Goal: Transaction & Acquisition: Purchase product/service

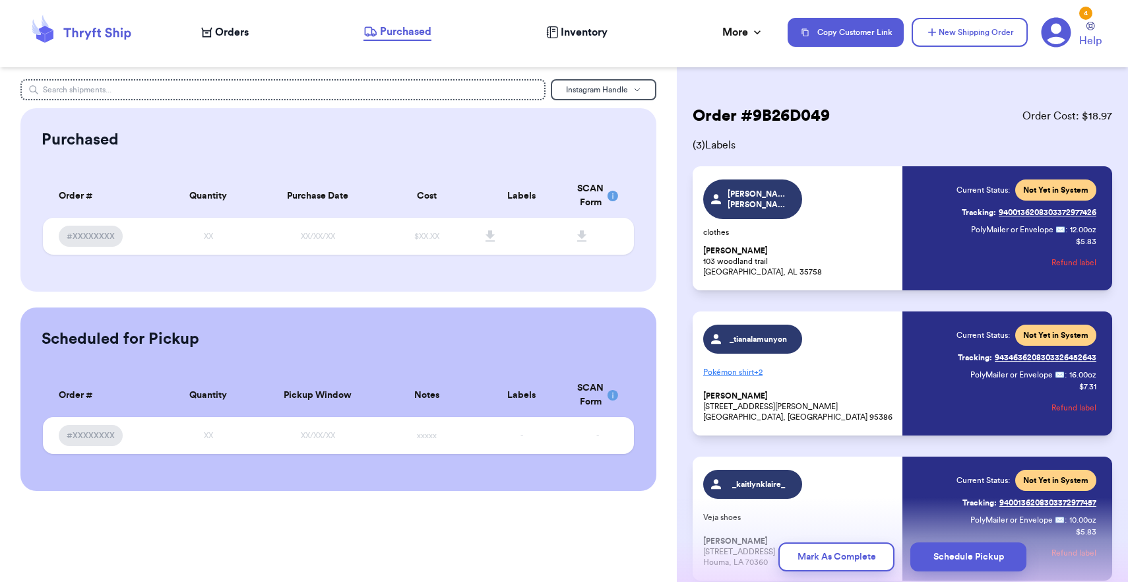
scroll to position [73, 0]
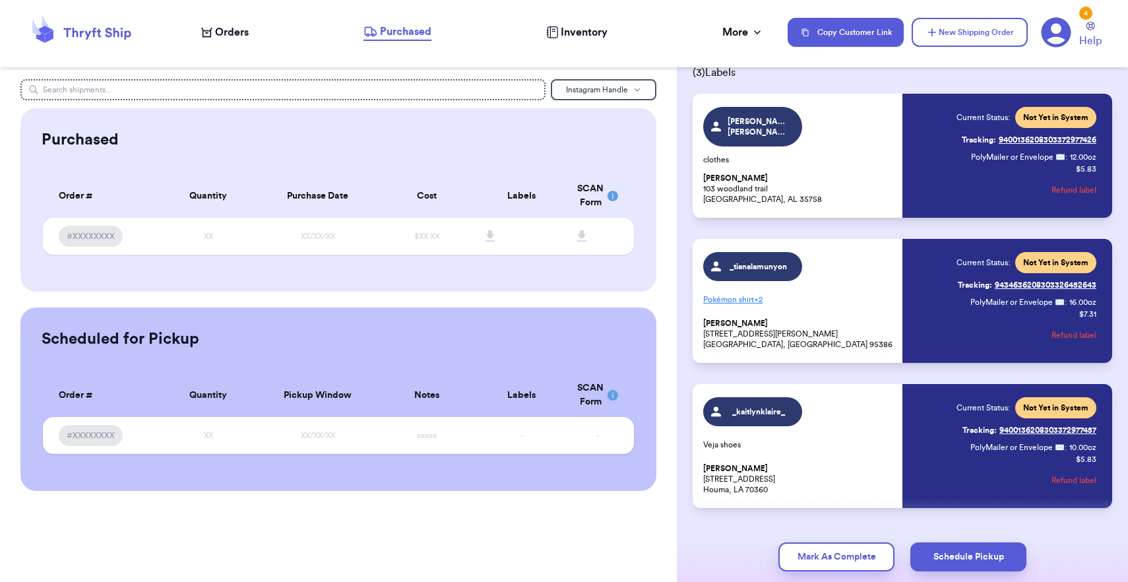
click at [247, 30] on span "Orders" at bounding box center [232, 32] width 34 height 16
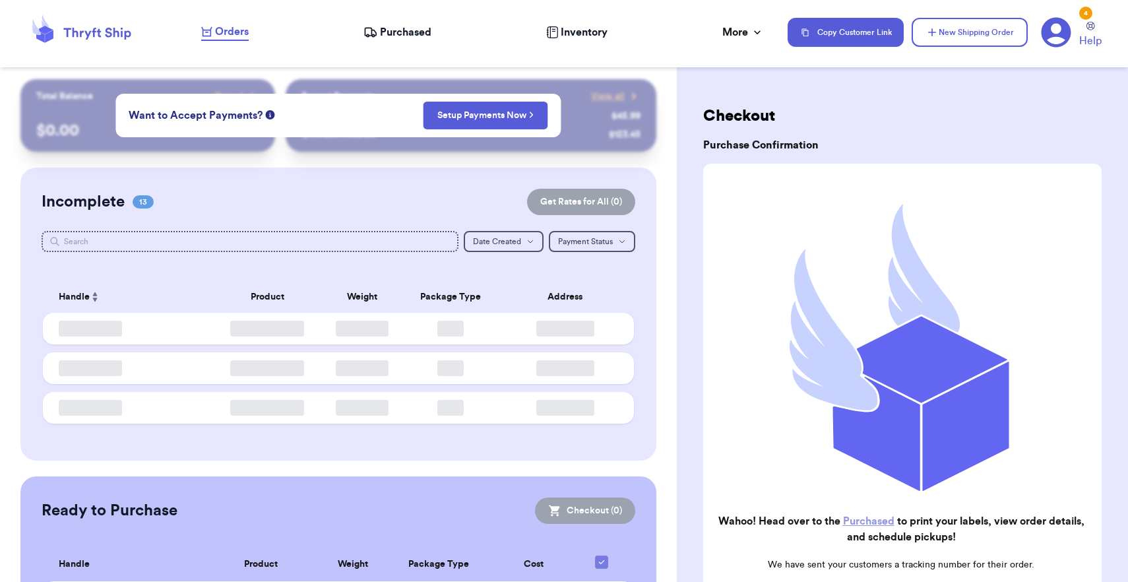
click at [247, 30] on span "Orders" at bounding box center [232, 32] width 34 height 16
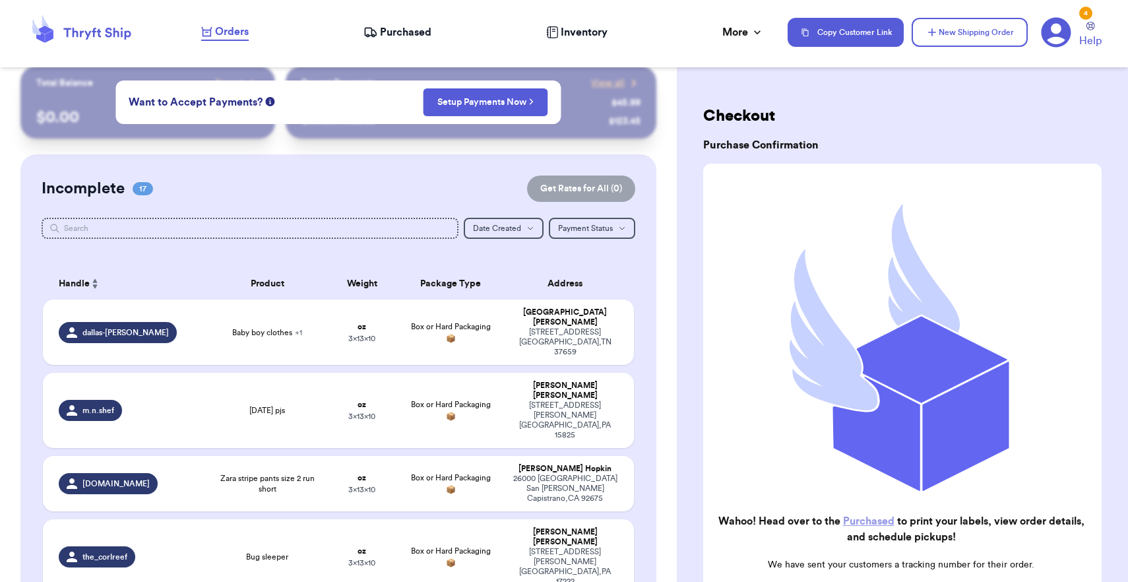
scroll to position [14, 0]
click at [364, 348] on td "oz 3 x 13 x 10" at bounding box center [361, 331] width 71 height 65
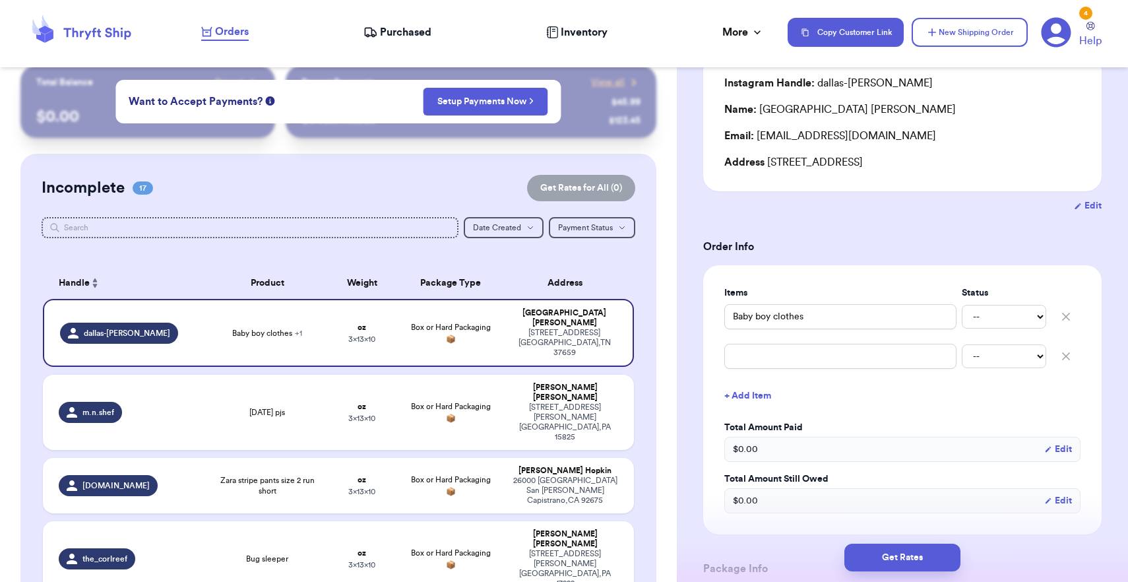
scroll to position [133, 0]
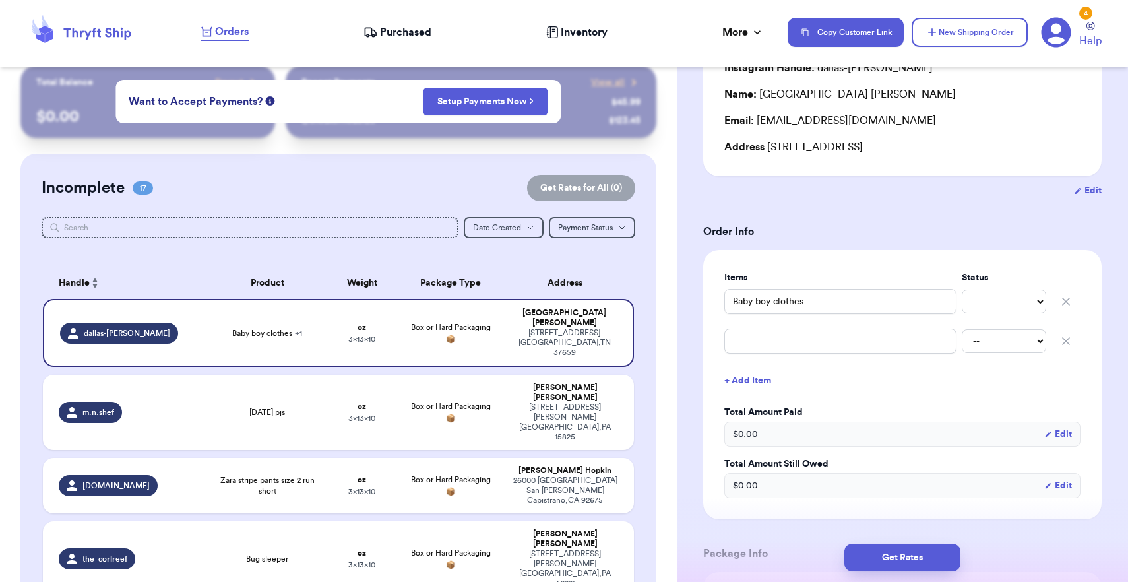
click at [1069, 342] on icon "button" at bounding box center [1065, 340] width 13 height 13
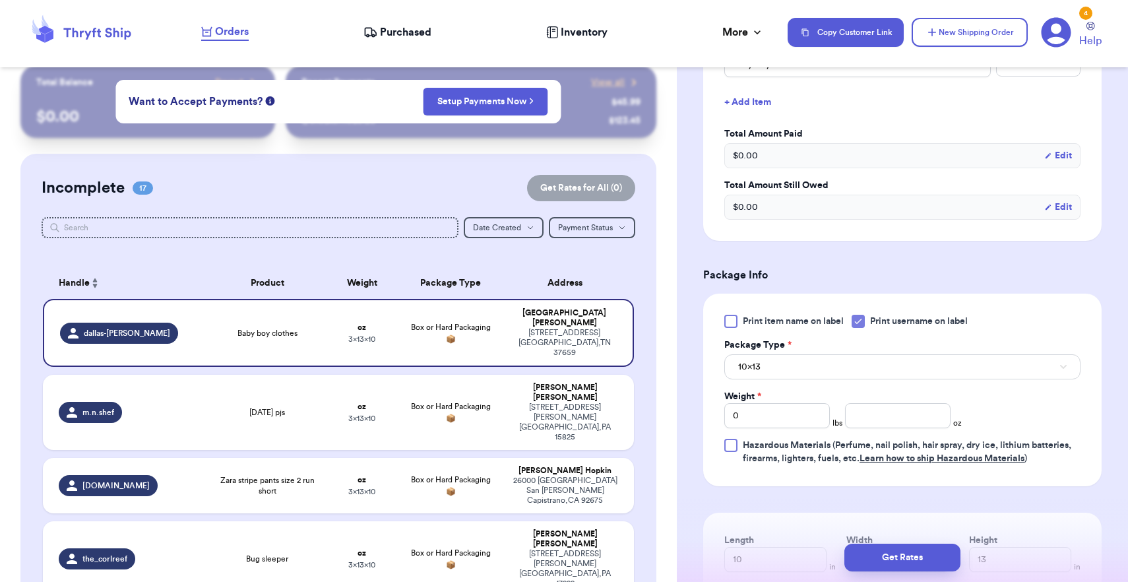
scroll to position [442, 0]
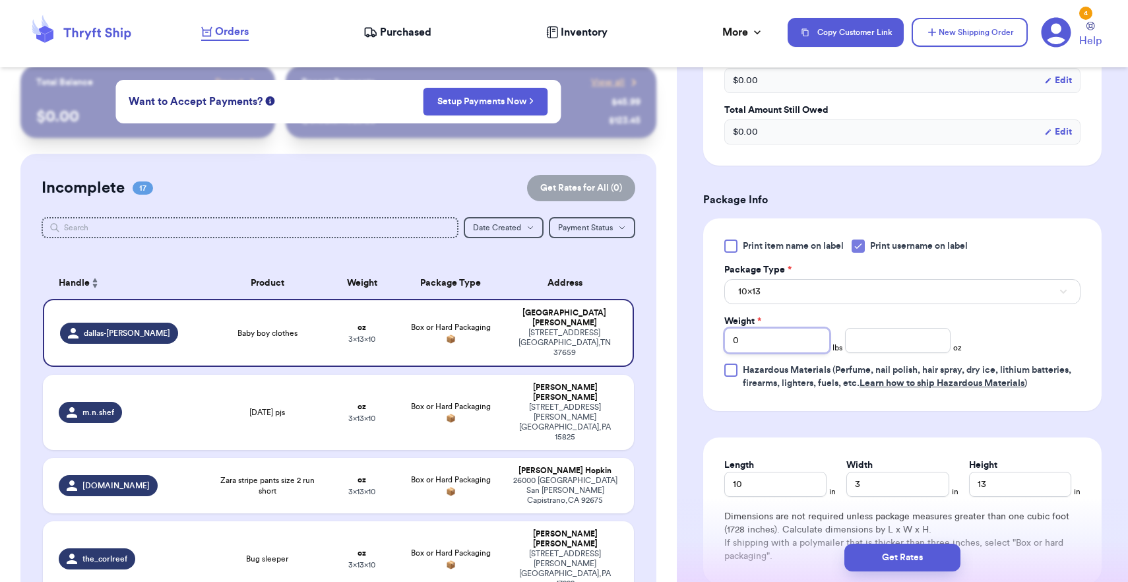
click at [789, 346] on input "0" at bounding box center [777, 340] width 106 height 25
type input "01"
click at [869, 346] on input "number" at bounding box center [898, 340] width 106 height 25
type input "5"
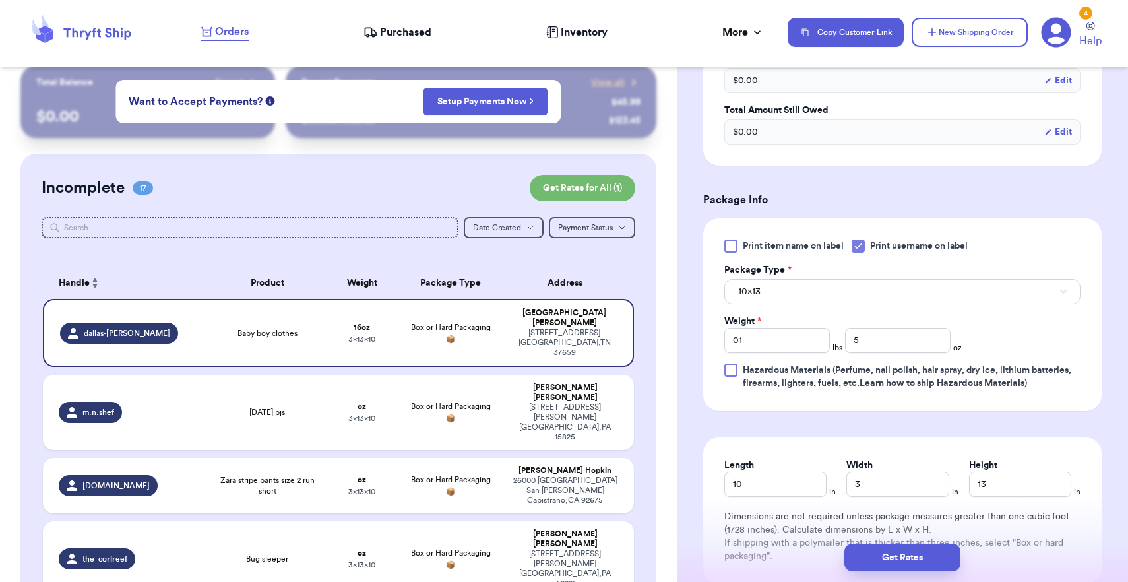
click at [828, 291] on button "10x13" at bounding box center [902, 291] width 356 height 25
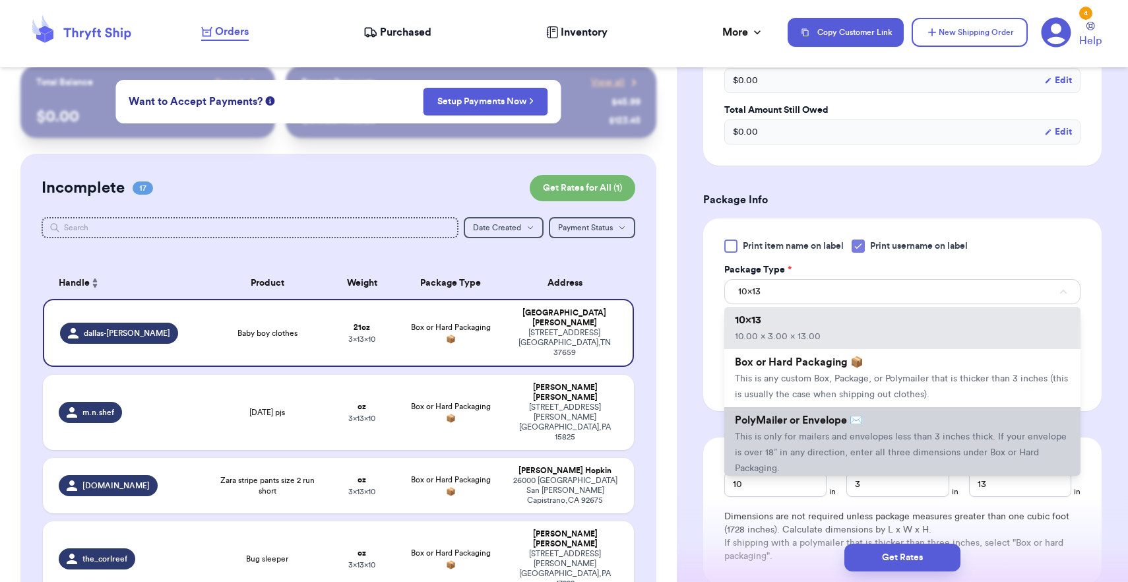
click at [792, 433] on li "PolyMailer or Envelope ✉️ This is only for mailers and envelopes less than 3 in…" at bounding box center [902, 444] width 356 height 74
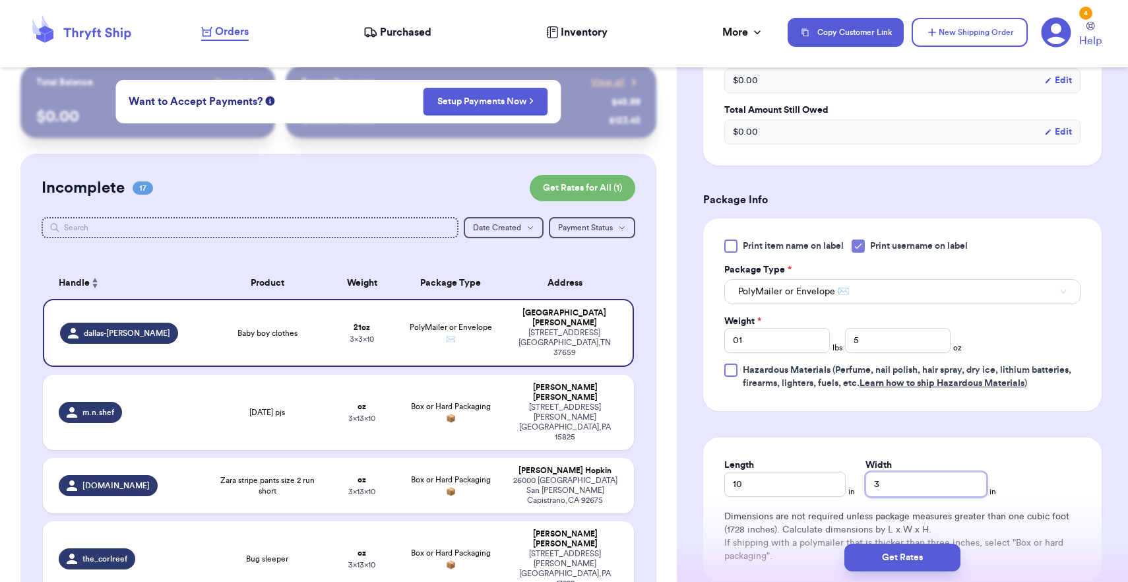
click at [865, 489] on input "3" at bounding box center [925, 483] width 121 height 25
type input "13"
click at [888, 562] on button "Get Rates" at bounding box center [902, 557] width 116 height 28
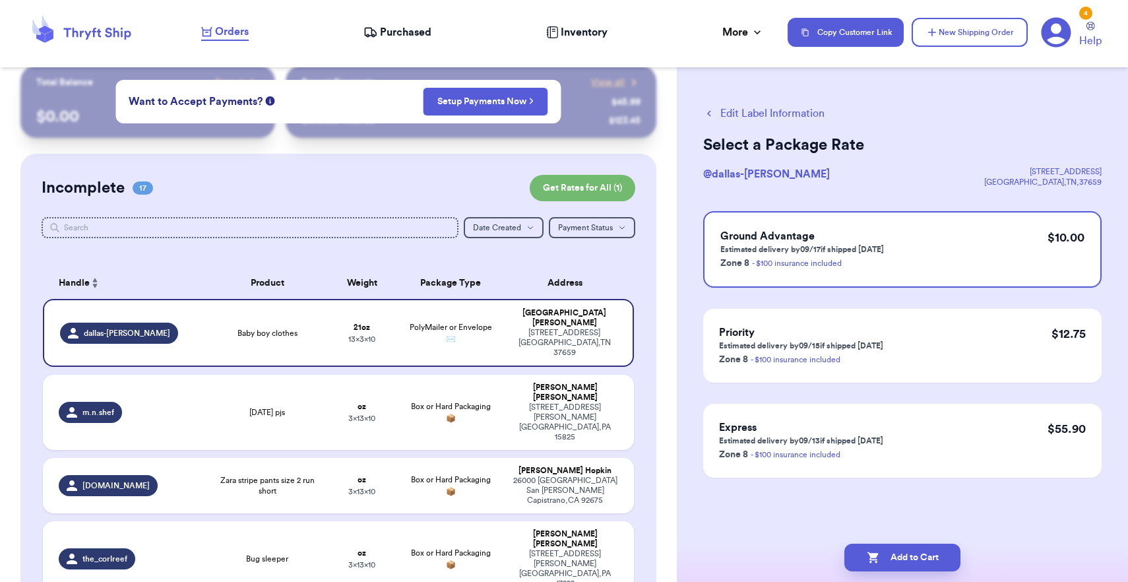
scroll to position [0, 0]
click at [711, 111] on icon "button" at bounding box center [709, 113] width 12 height 12
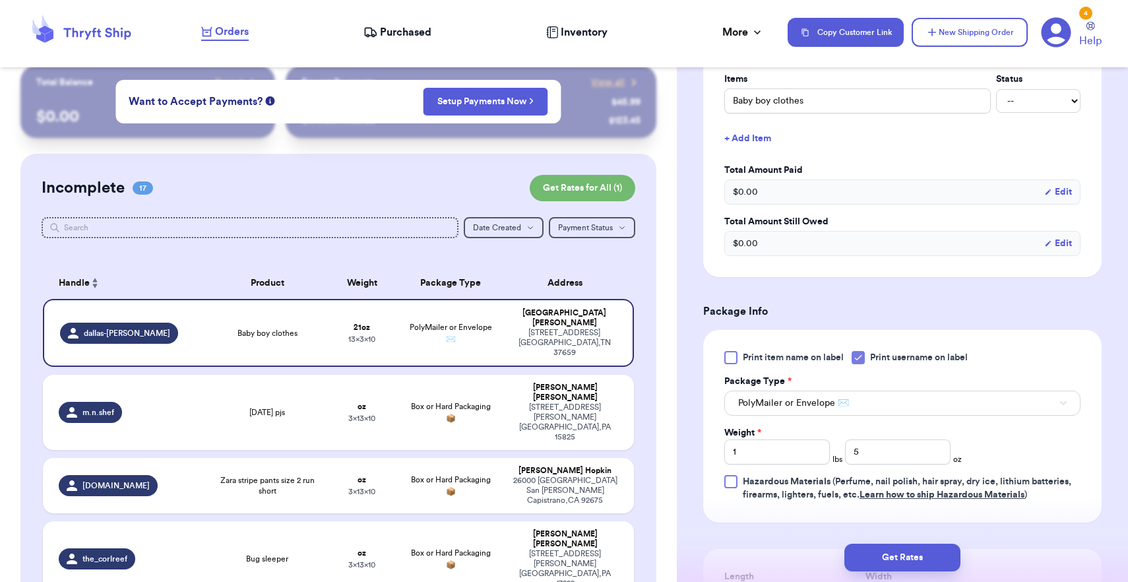
scroll to position [349, 0]
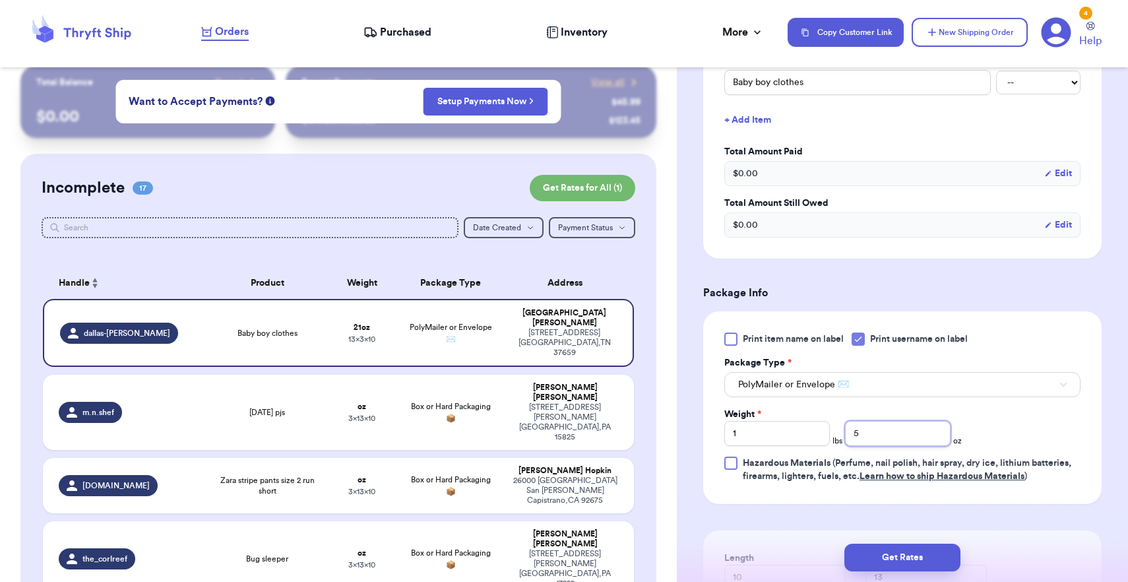
click at [905, 437] on input "5" at bounding box center [898, 433] width 106 height 25
click at [892, 562] on button "Get Rates" at bounding box center [902, 557] width 116 height 28
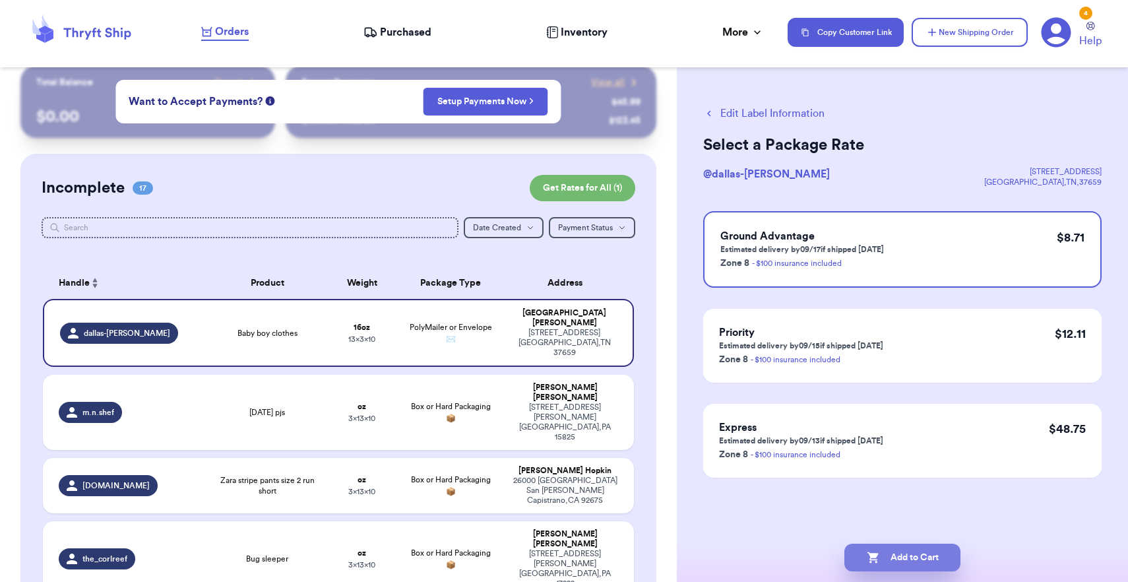
scroll to position [0, 0]
click at [892, 562] on button "Add to Cart" at bounding box center [902, 557] width 116 height 28
checkbox input "true"
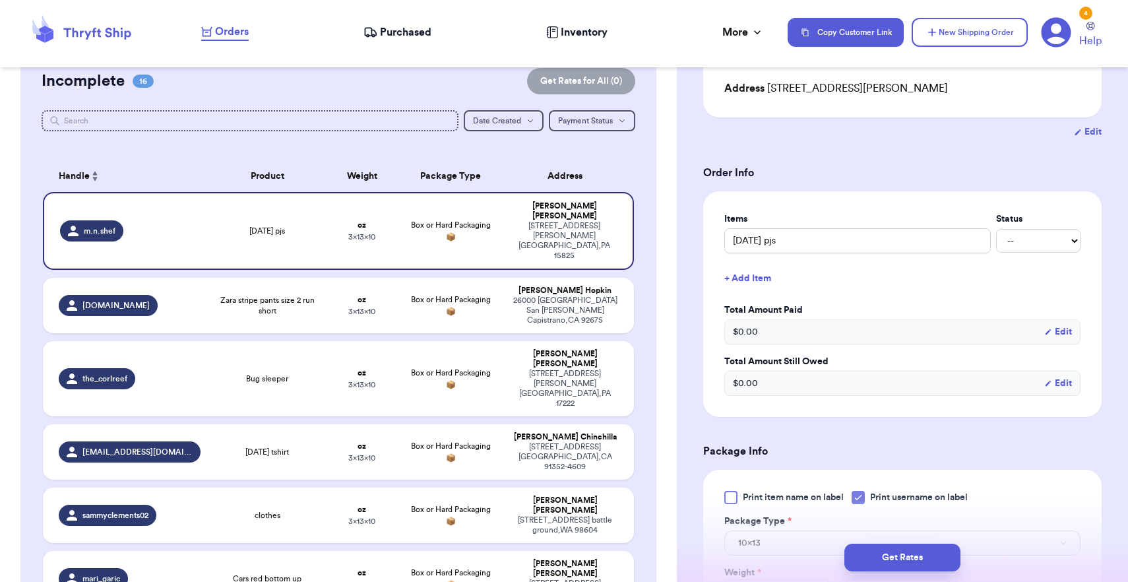
scroll to position [354, 0]
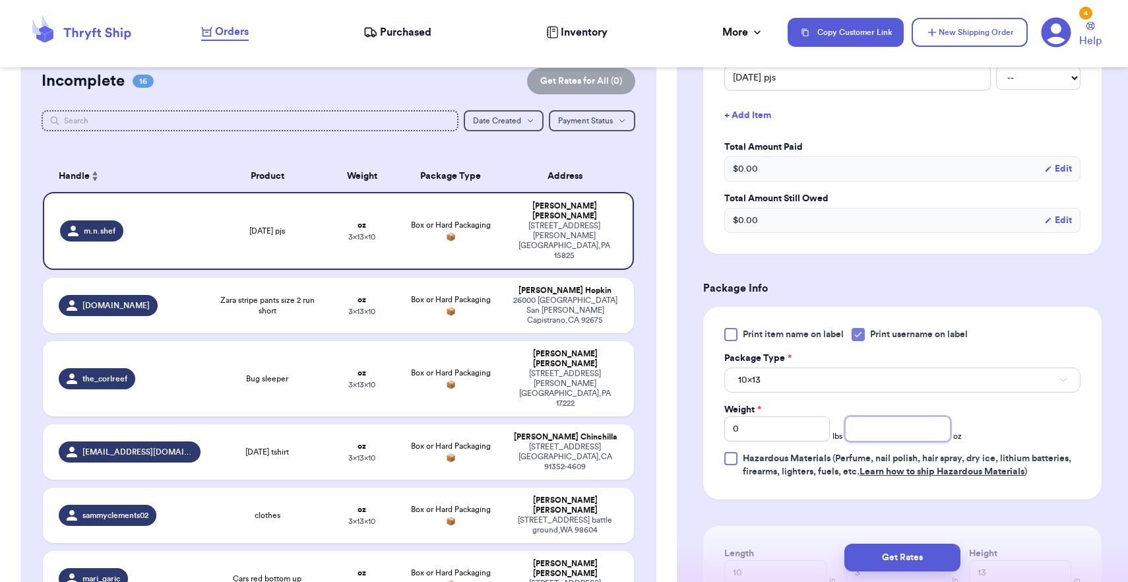
click at [927, 432] on input "number" at bounding box center [898, 428] width 106 height 25
type input "10"
click at [915, 388] on button "10x13" at bounding box center [902, 379] width 356 height 25
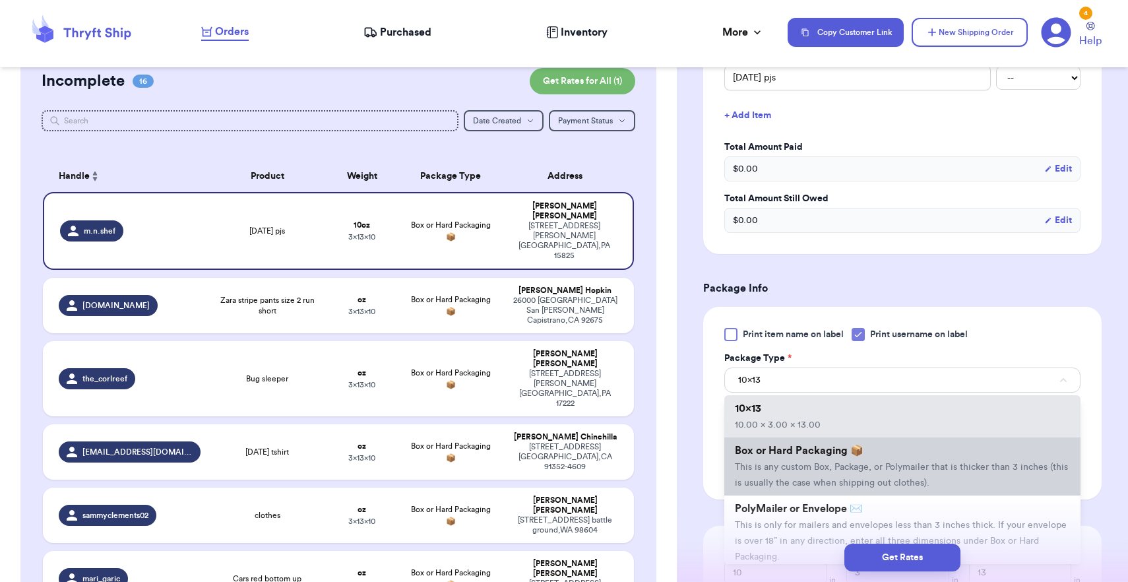
scroll to position [68, 0]
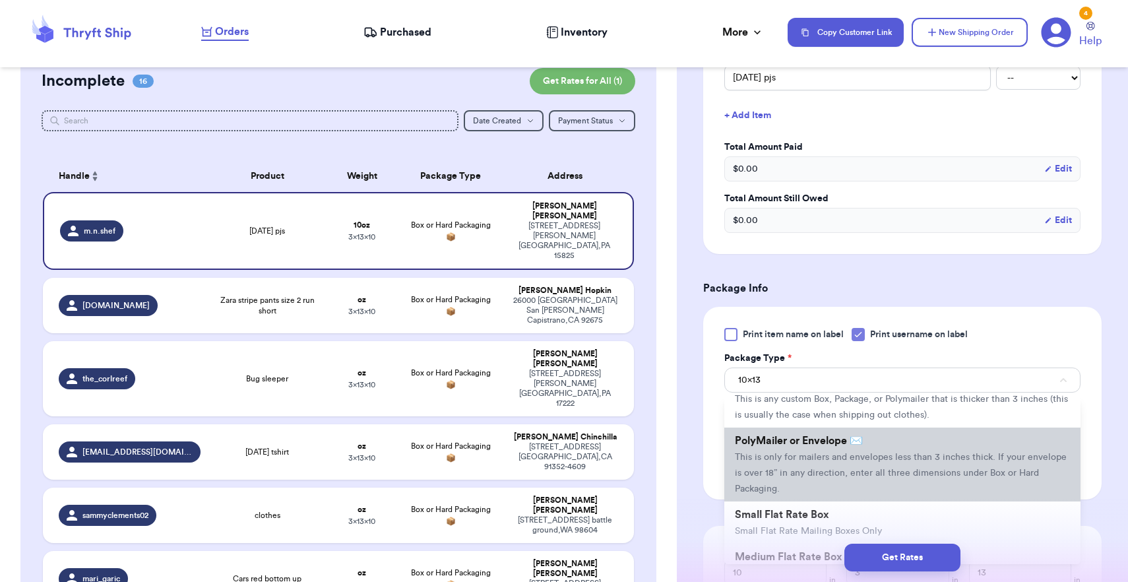
click at [856, 458] on span "This is only for mailers and envelopes less than 3 inches thick. If your envelo…" at bounding box center [901, 472] width 332 height 41
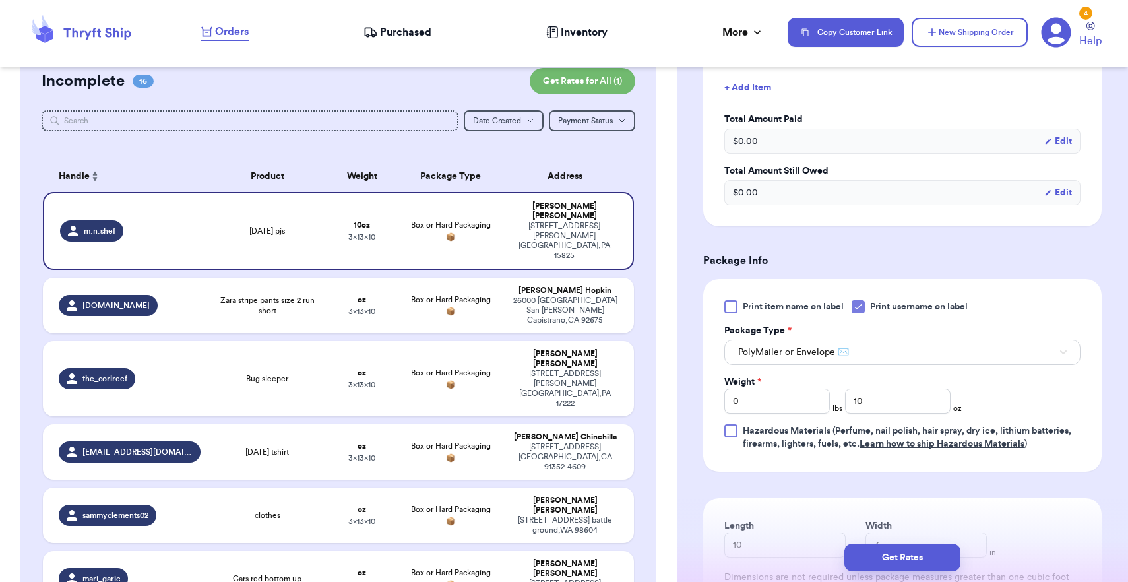
scroll to position [528, 0]
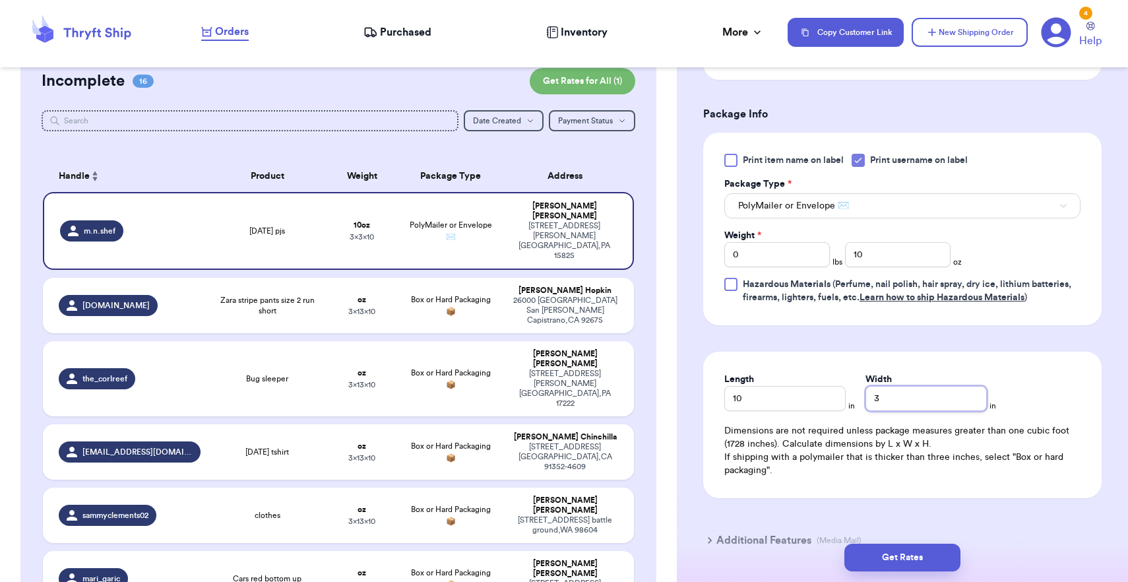
click at [906, 411] on input "3" at bounding box center [925, 398] width 121 height 25
type input "8"
click at [914, 559] on button "Get Rates" at bounding box center [902, 557] width 116 height 28
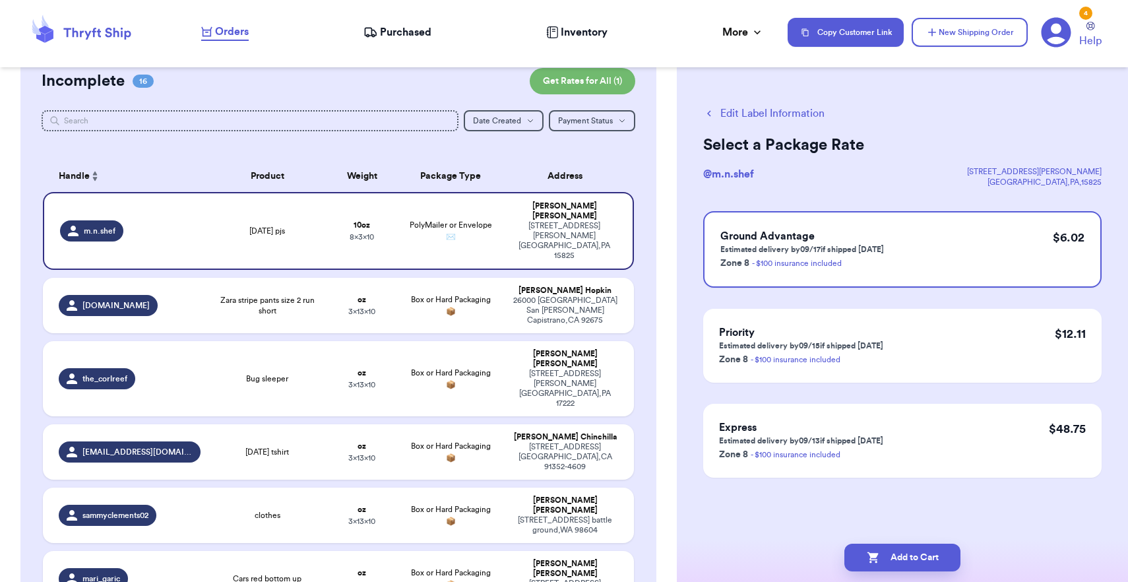
scroll to position [0, 0]
click at [911, 557] on button "Add to Cart" at bounding box center [902, 557] width 116 height 28
checkbox input "true"
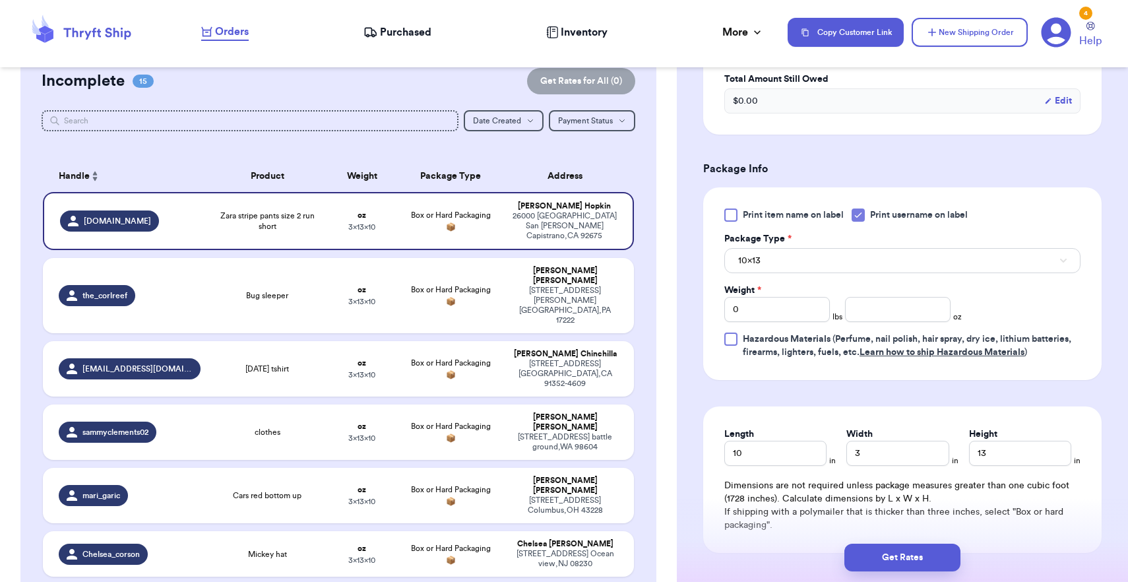
scroll to position [485, 0]
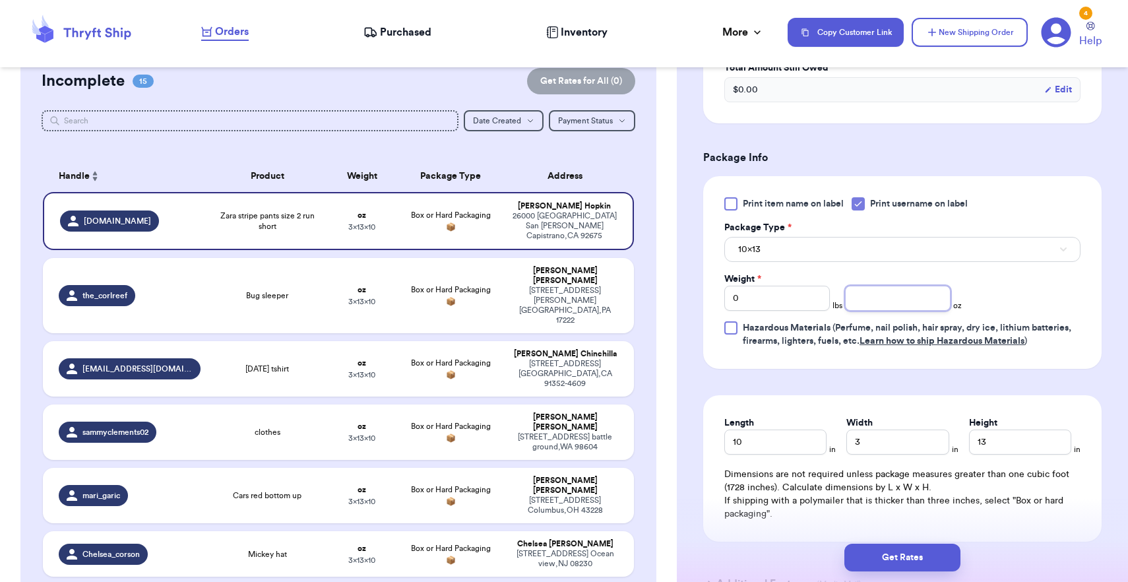
click at [896, 311] on input "number" at bounding box center [898, 298] width 106 height 25
type input "8"
click at [896, 262] on button "10x13" at bounding box center [902, 249] width 356 height 25
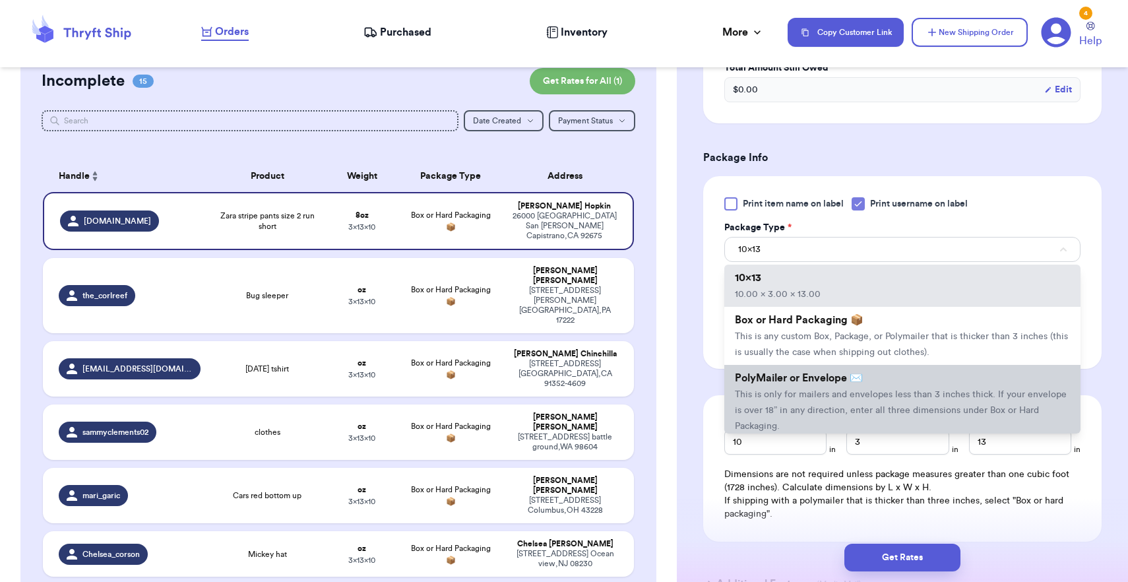
click at [897, 420] on li "PolyMailer or Envelope ✉️ This is only for mailers and envelopes less than 3 in…" at bounding box center [902, 402] width 356 height 74
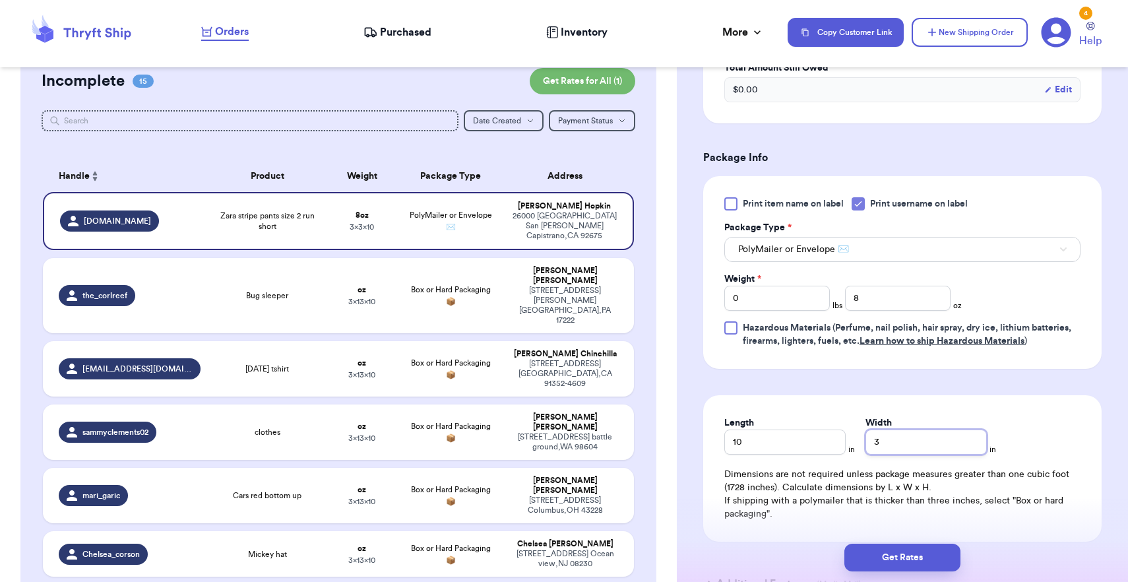
click at [906, 452] on input "3" at bounding box center [925, 441] width 121 height 25
type input "8"
click at [896, 566] on button "Get Rates" at bounding box center [902, 557] width 116 height 28
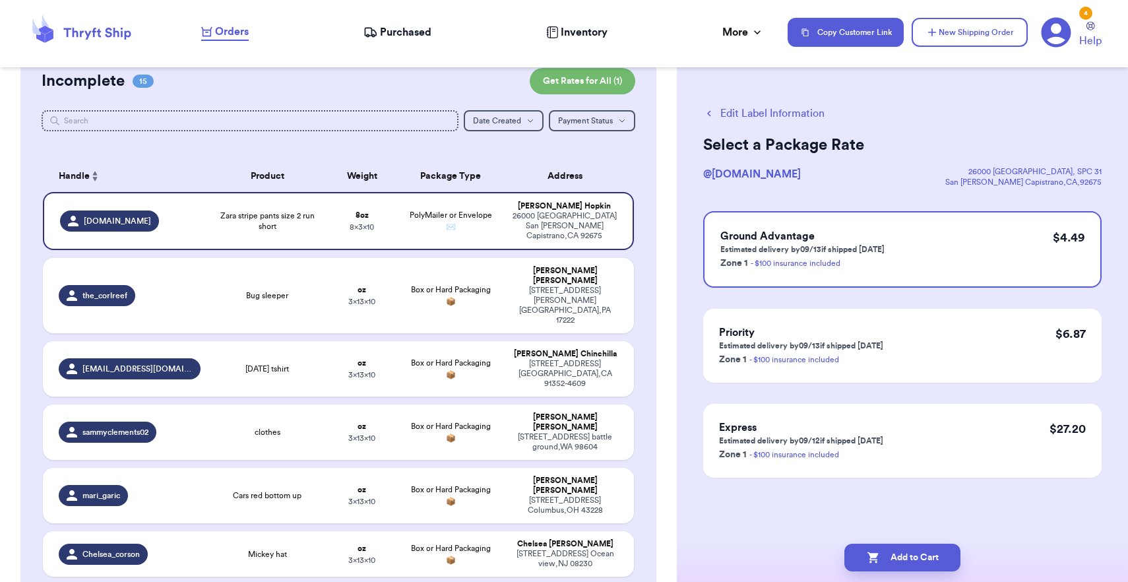
click at [896, 566] on button "Add to Cart" at bounding box center [902, 557] width 116 height 28
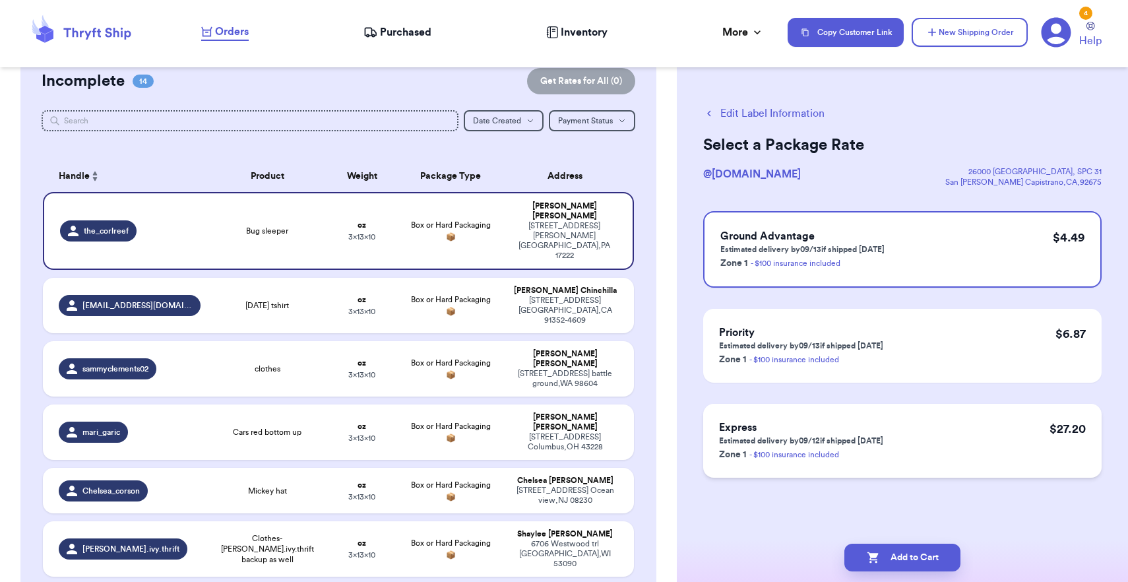
checkbox input "true"
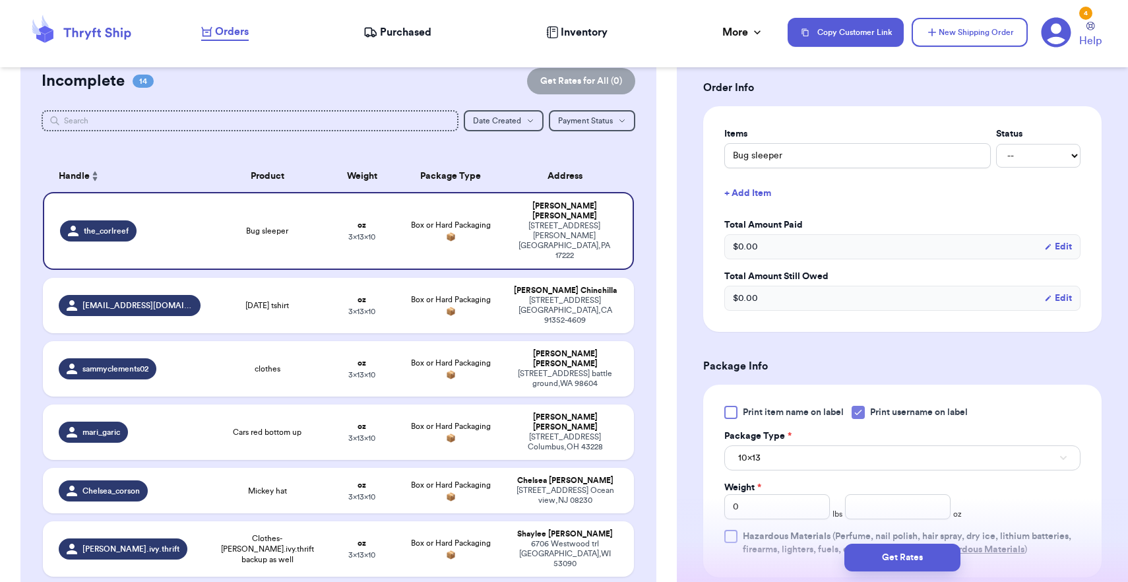
scroll to position [421, 0]
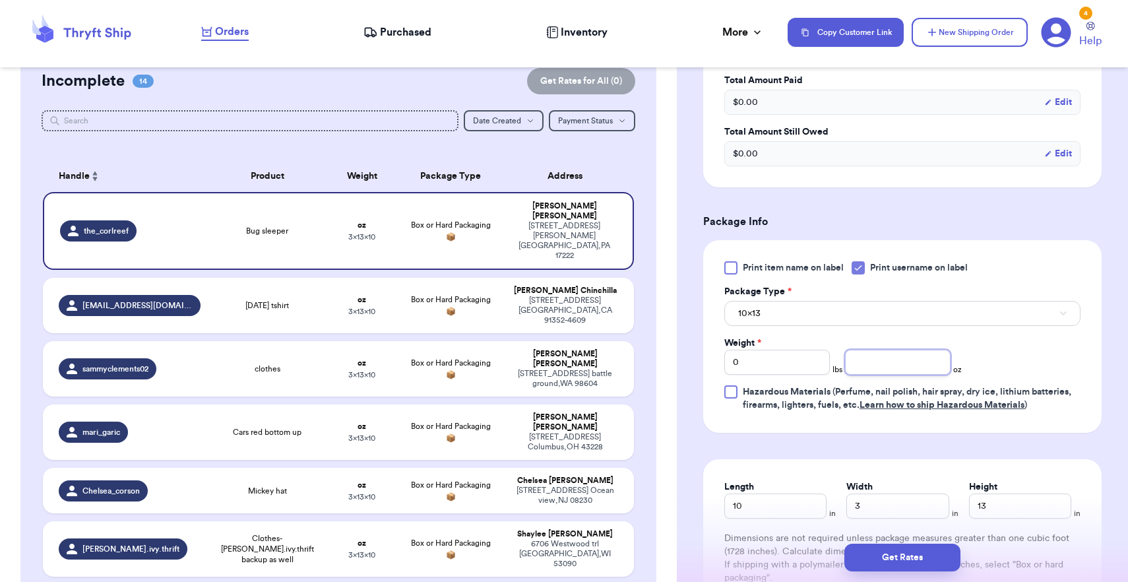
click at [897, 357] on input "number" at bounding box center [898, 361] width 106 height 25
type input "8"
click at [899, 326] on button "10x13" at bounding box center [902, 313] width 356 height 25
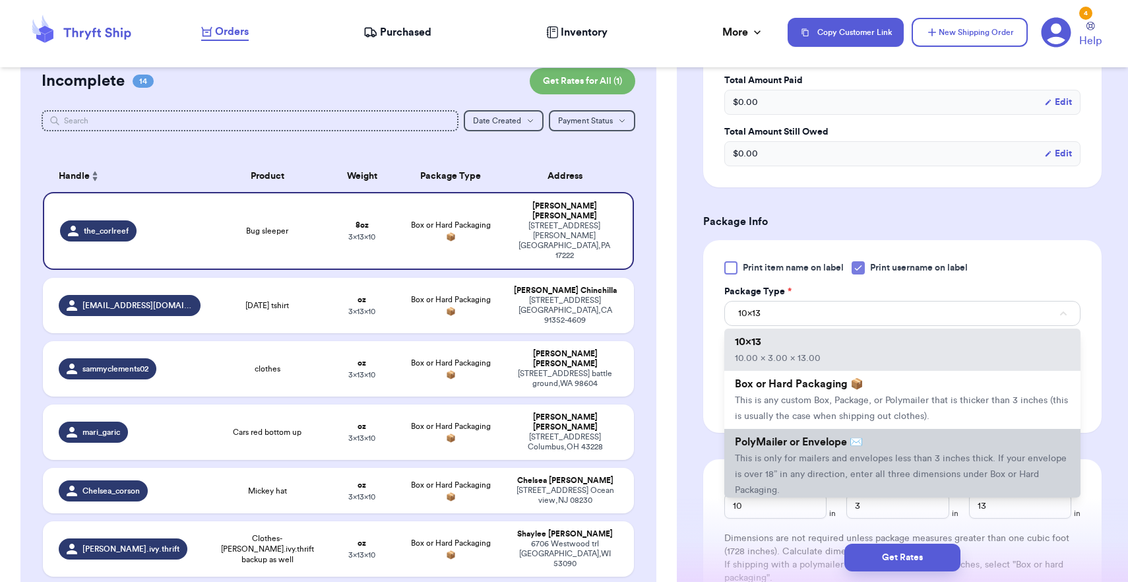
click at [880, 442] on li "PolyMailer or Envelope ✉️ This is only for mailers and envelopes less than 3 in…" at bounding box center [902, 466] width 356 height 74
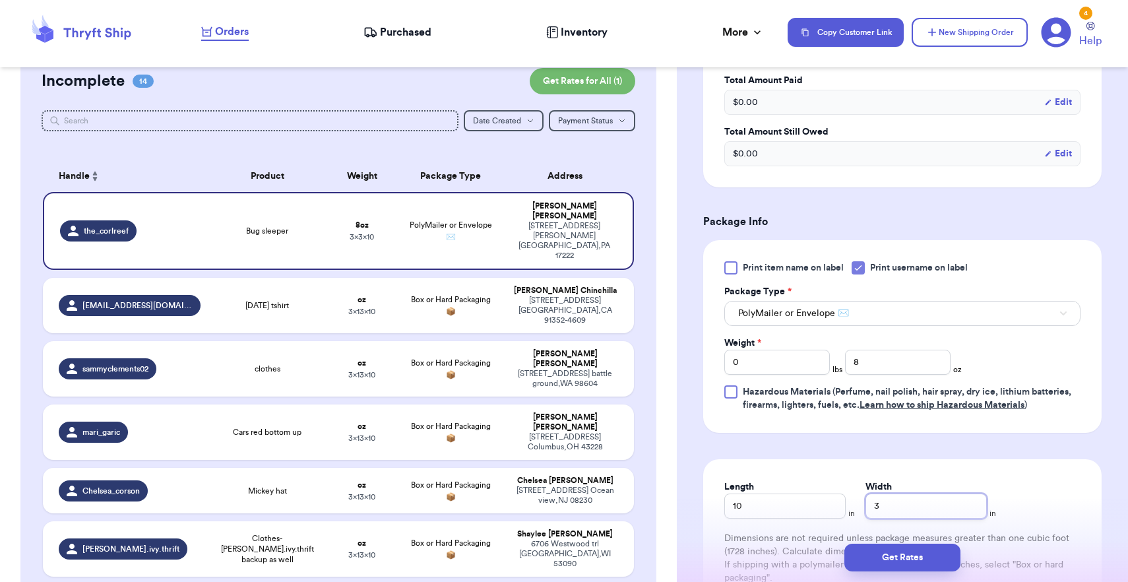
click at [896, 510] on input "3" at bounding box center [925, 505] width 121 height 25
type input "8"
click at [896, 554] on button "Get Rates" at bounding box center [902, 557] width 116 height 28
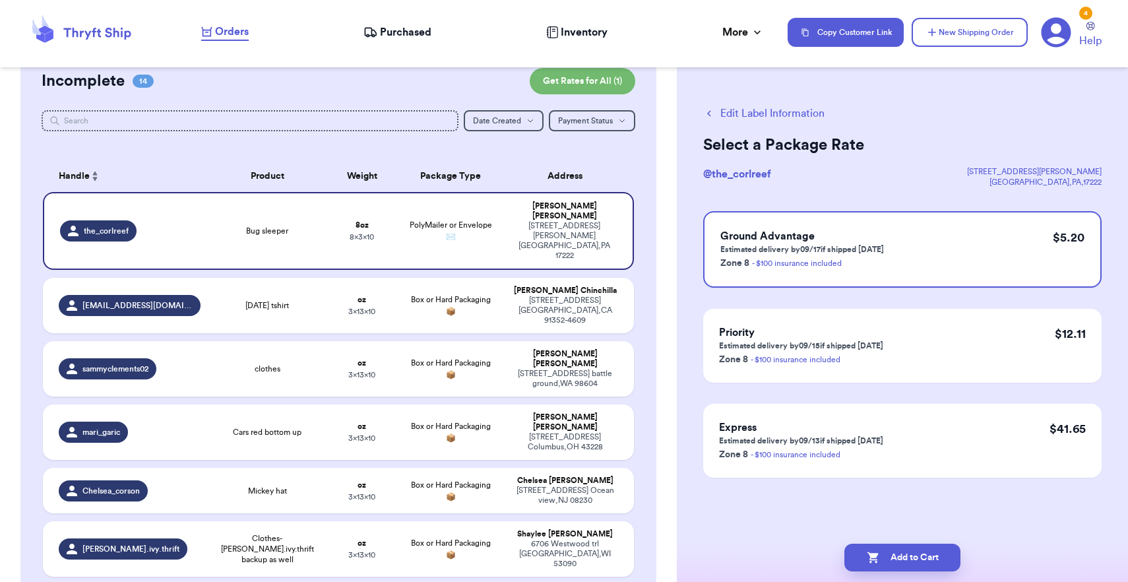
click at [896, 554] on button "Add to Cart" at bounding box center [902, 557] width 116 height 28
checkbox input "true"
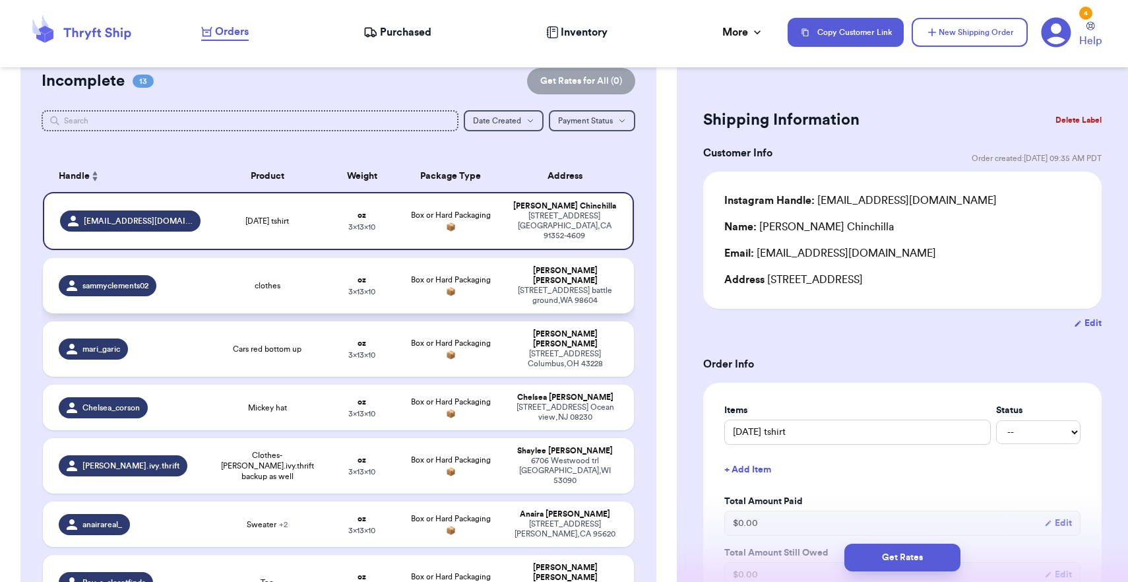
click at [255, 268] on td "clothes" at bounding box center [267, 285] width 118 height 55
type input "clothes"
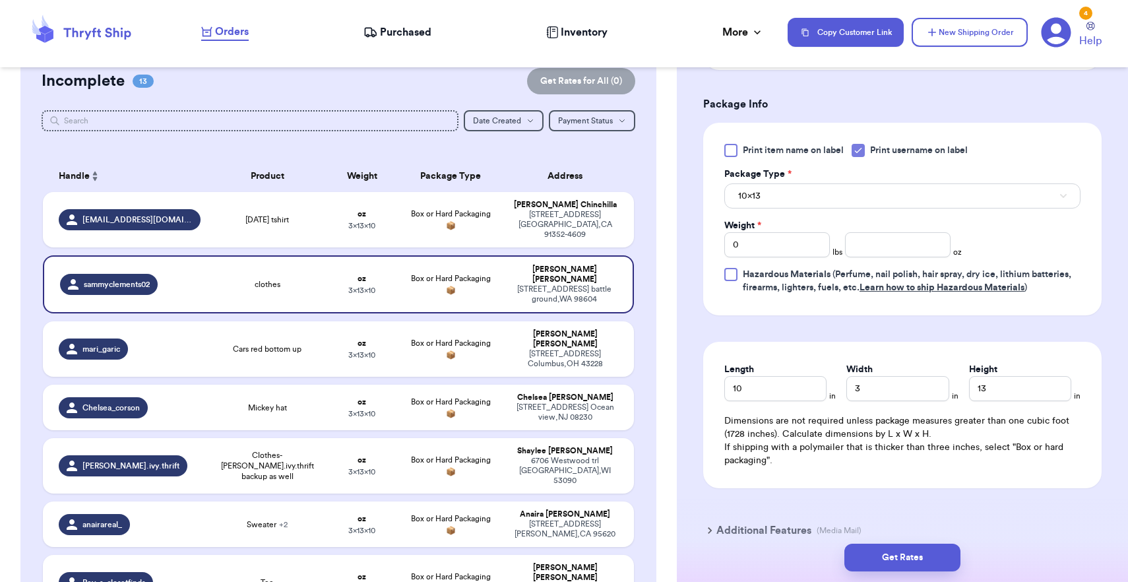
scroll to position [556, 0]
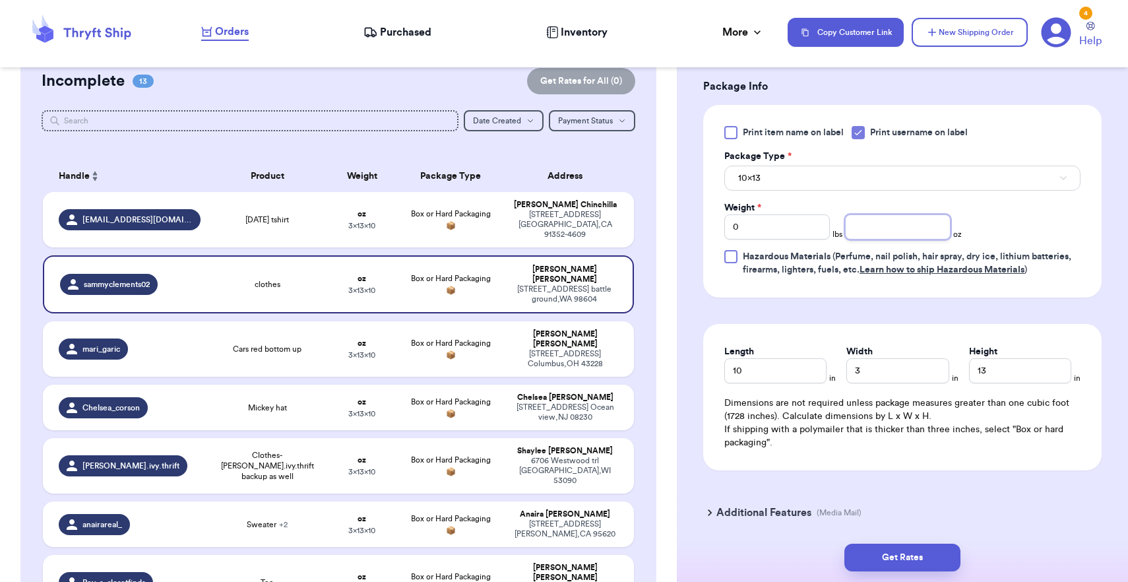
click at [879, 231] on input "number" at bounding box center [898, 226] width 106 height 25
type input "14"
click at [850, 189] on button "10x13" at bounding box center [902, 178] width 356 height 25
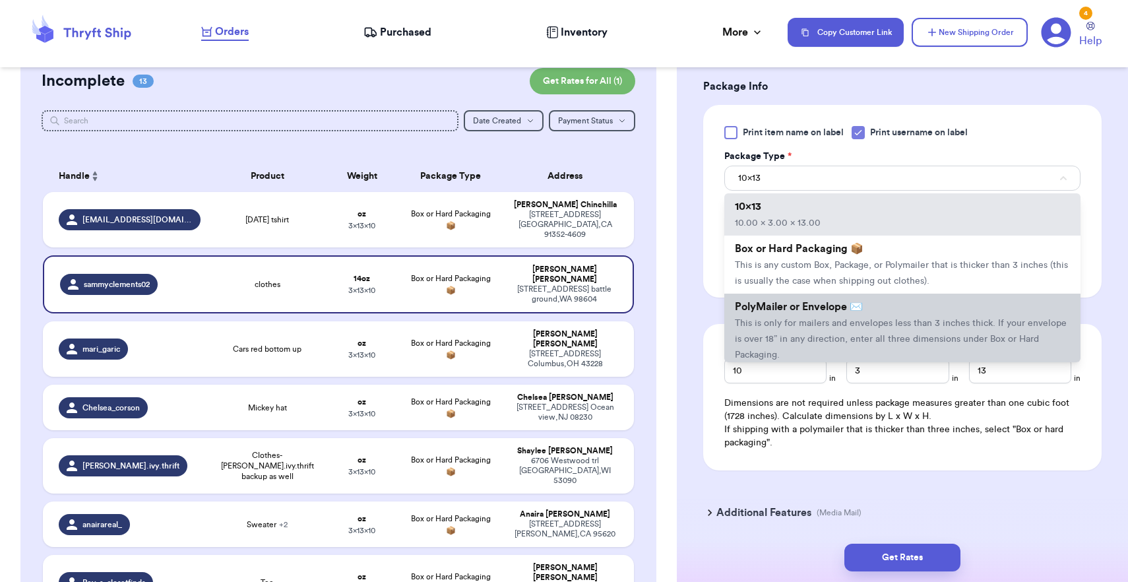
click at [838, 348] on span "This is only for mailers and envelopes less than 3 inches thick. If your envelo…" at bounding box center [901, 338] width 332 height 41
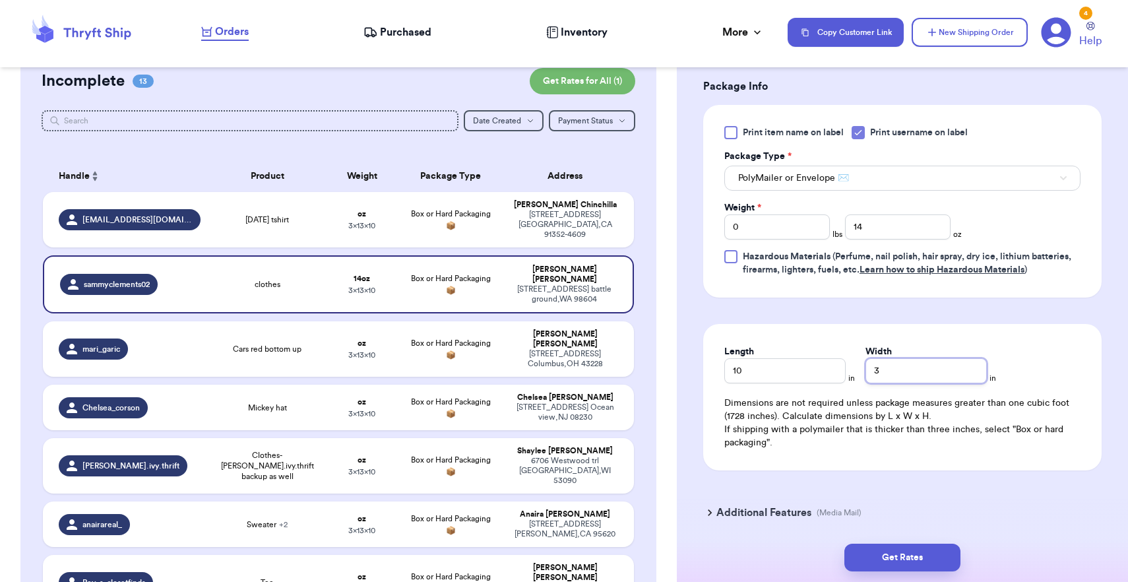
click at [866, 369] on input "3" at bounding box center [925, 370] width 121 height 25
type input "13"
click at [884, 559] on button "Get Rates" at bounding box center [902, 557] width 116 height 28
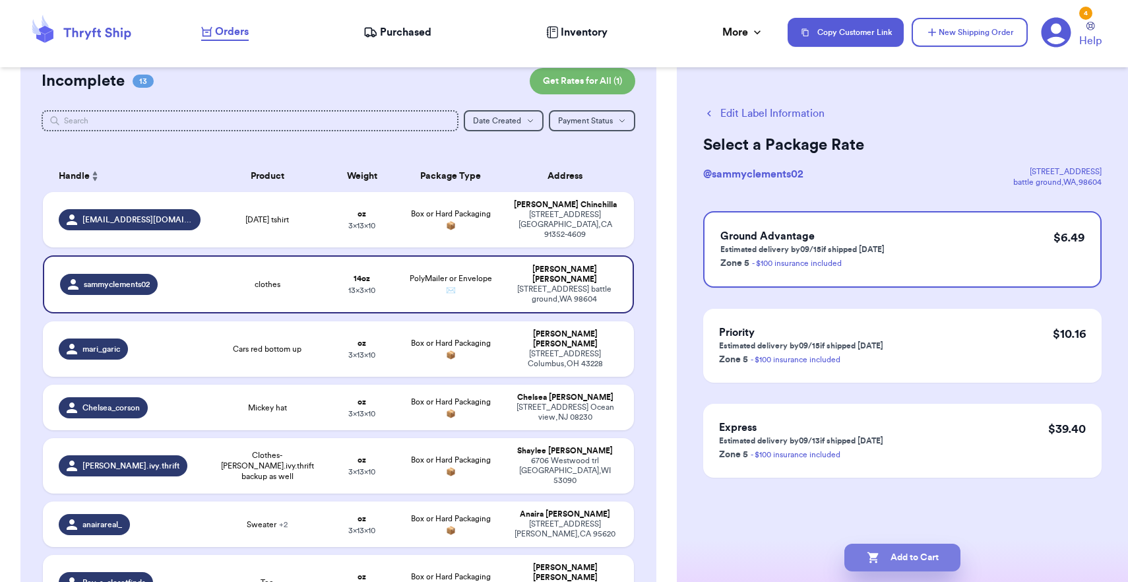
scroll to position [0, 0]
click at [884, 559] on button "Add to Cart" at bounding box center [902, 557] width 116 height 28
checkbox input "true"
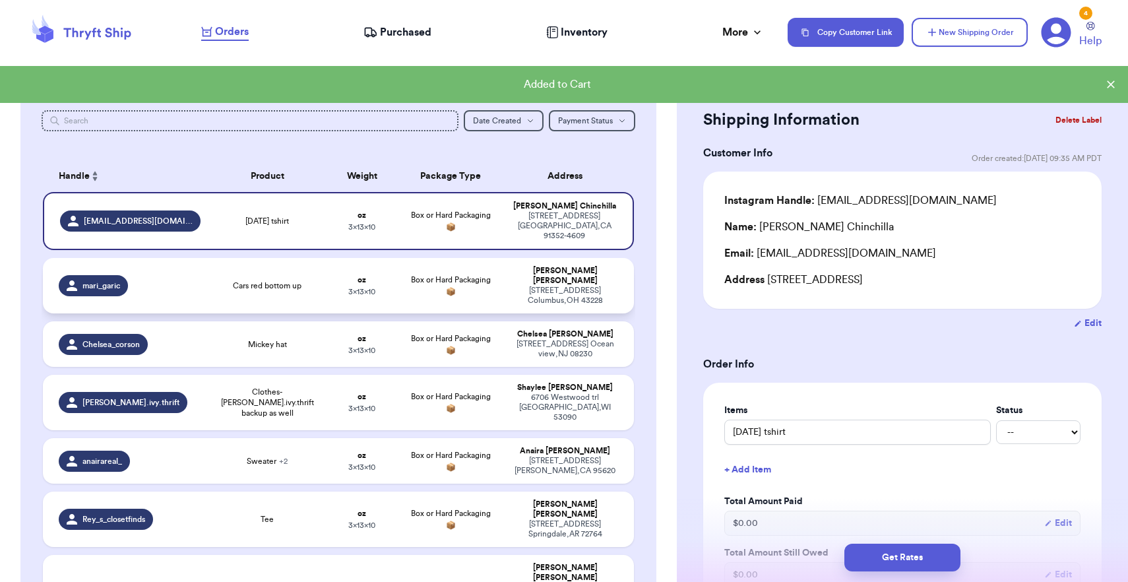
click at [570, 288] on div "[STREET_ADDRESS]" at bounding box center [565, 296] width 106 height 20
type input "Cars red bottom up"
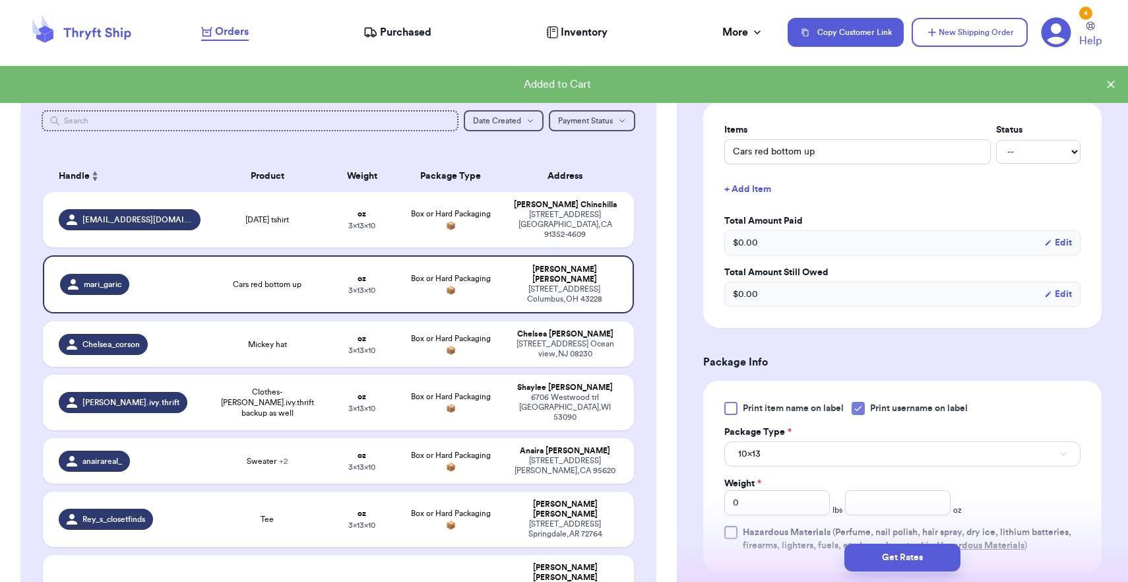
scroll to position [337, 0]
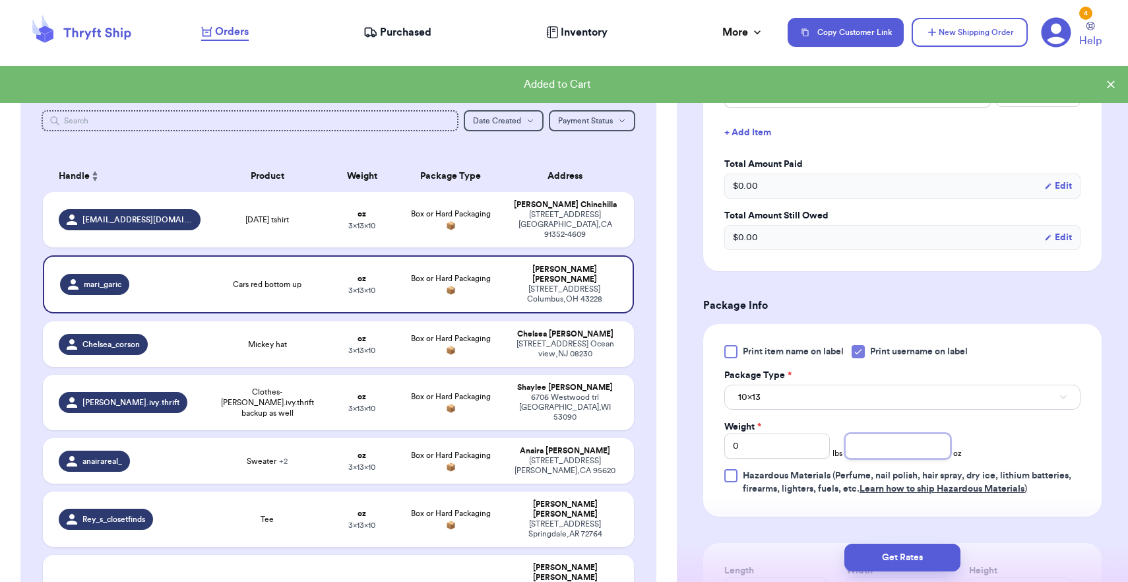
click at [897, 450] on input "number" at bounding box center [898, 445] width 106 height 25
type input "8"
click at [890, 409] on button "10x13" at bounding box center [902, 396] width 356 height 25
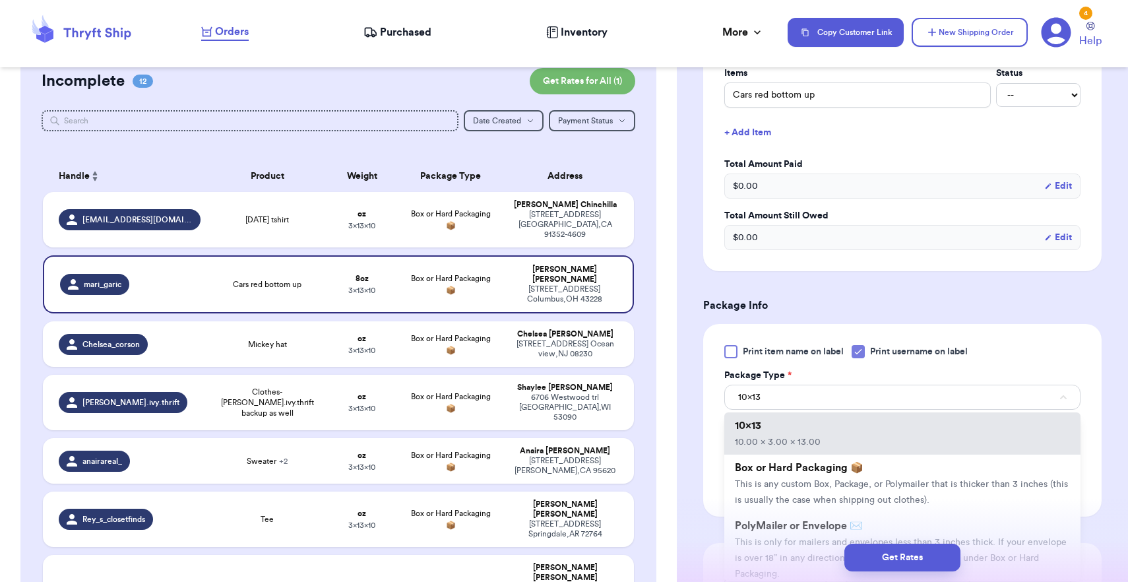
click at [771, 538] on div "Get Rates" at bounding box center [902, 557] width 451 height 49
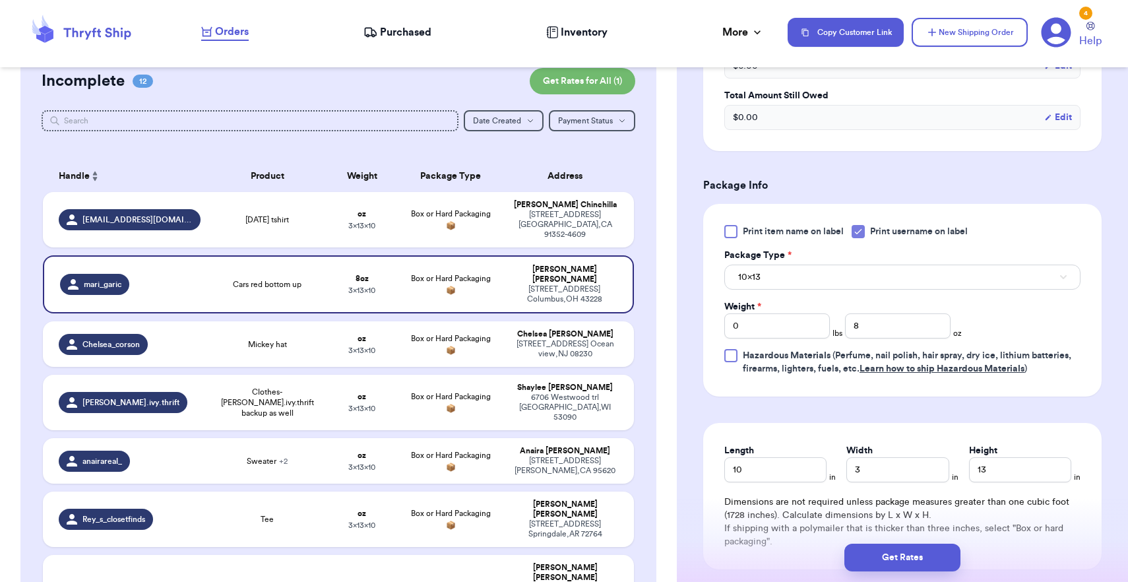
scroll to position [476, 0]
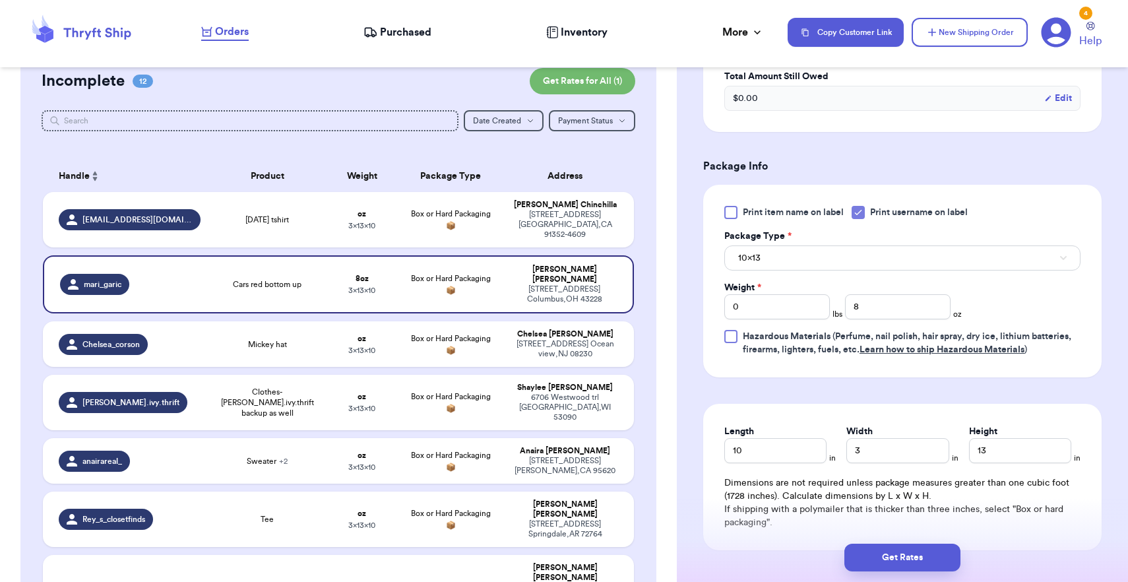
click at [787, 249] on button "10x13" at bounding box center [902, 257] width 356 height 25
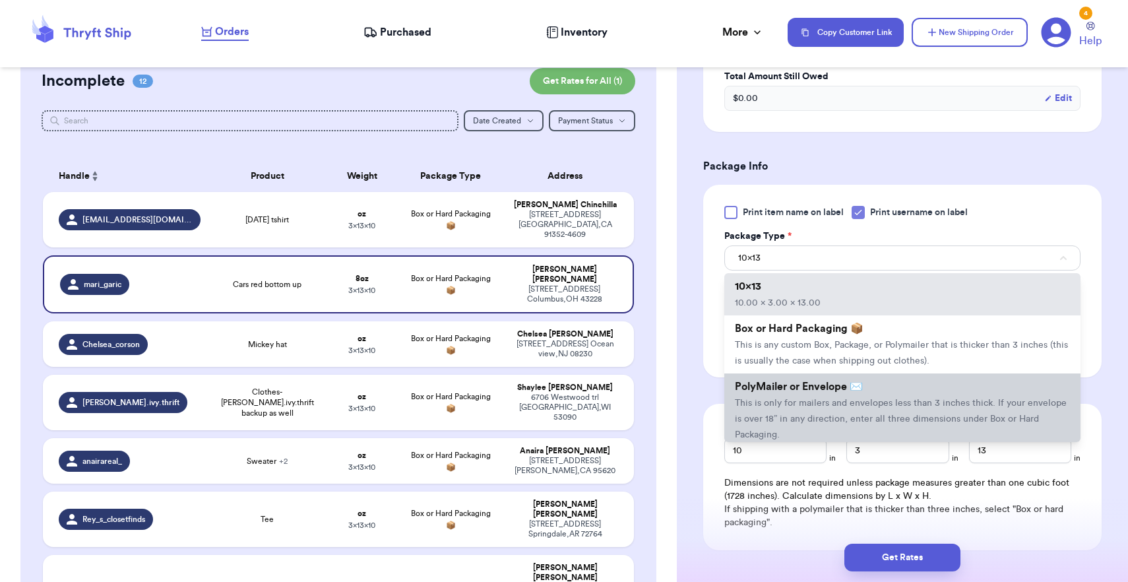
click at [790, 399] on li "PolyMailer or Envelope ✉️ This is only for mailers and envelopes less than 3 in…" at bounding box center [902, 410] width 356 height 74
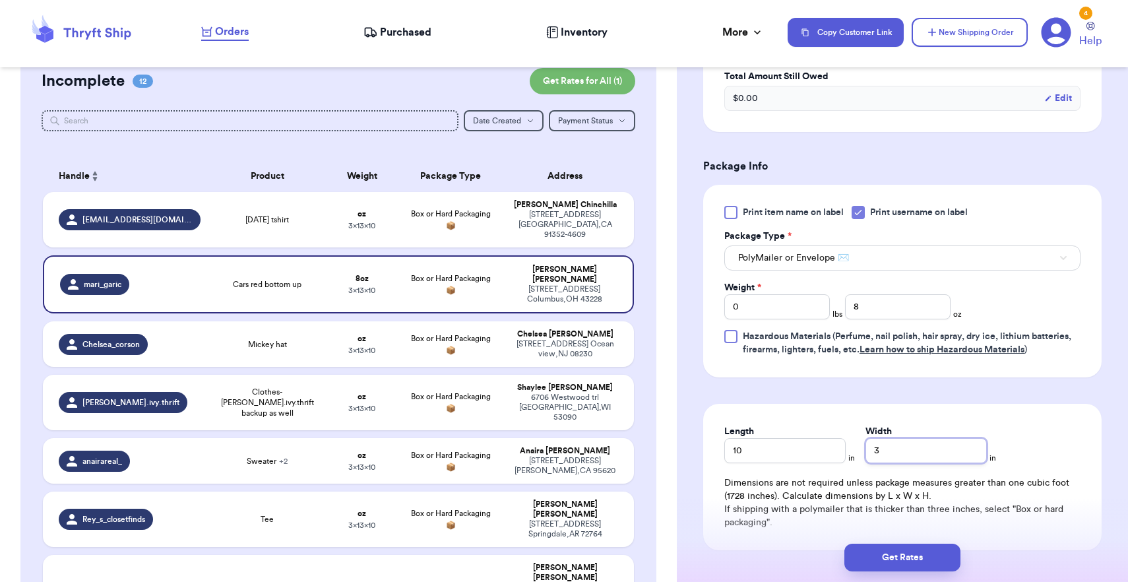
click at [895, 447] on input "3" at bounding box center [925, 450] width 121 height 25
click at [895, 447] on input "8" at bounding box center [925, 450] width 121 height 25
type input "8"
click at [899, 578] on div "Get Rates" at bounding box center [902, 557] width 451 height 49
click at [899, 563] on button "Get Rates" at bounding box center [902, 557] width 116 height 28
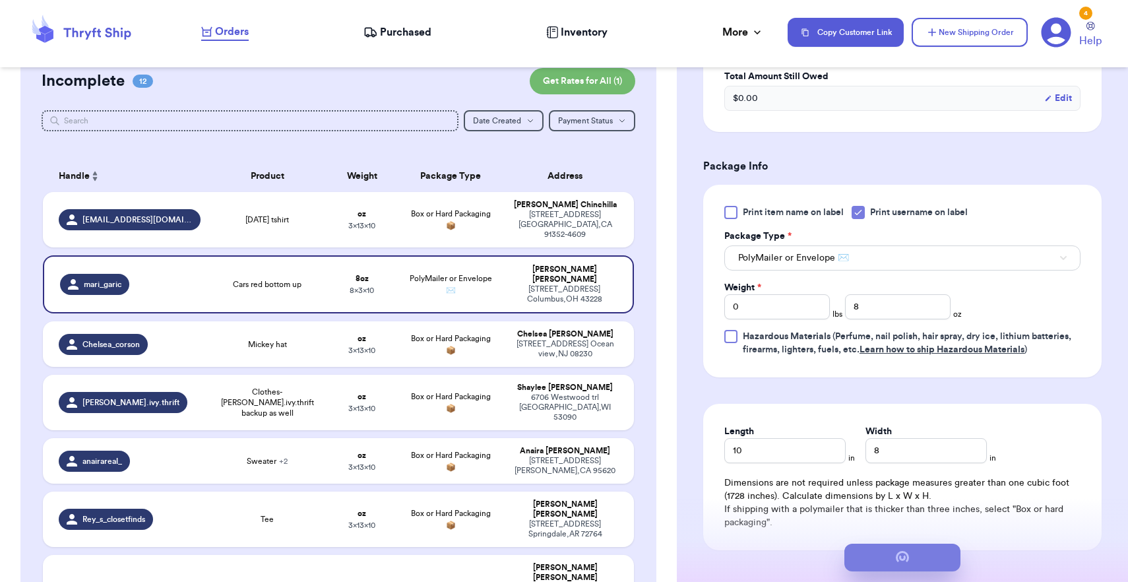
scroll to position [0, 0]
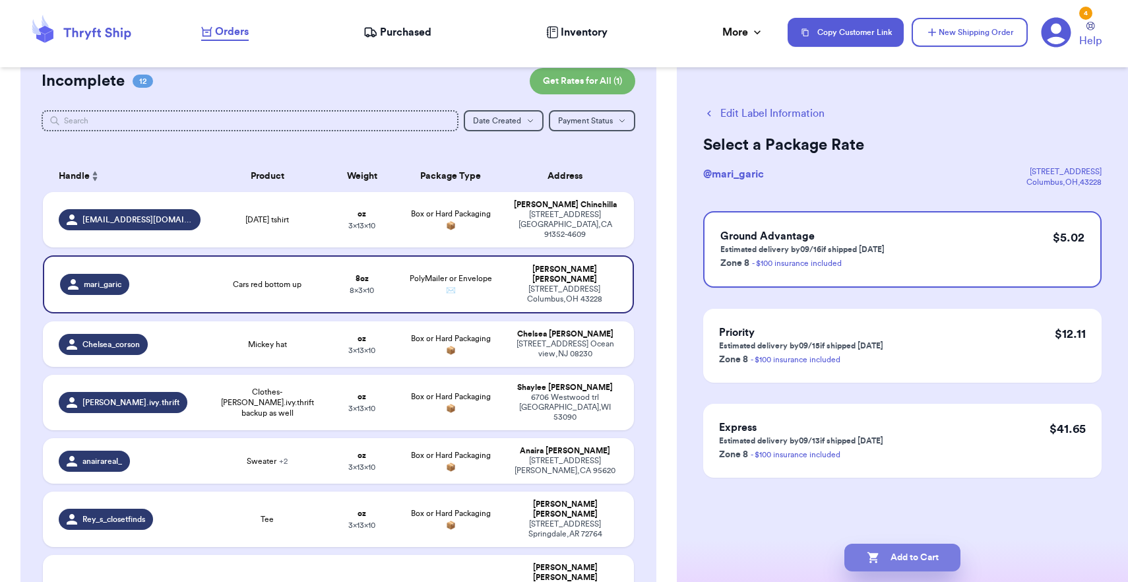
click at [903, 559] on button "Add to Cart" at bounding box center [902, 557] width 116 height 28
checkbox input "true"
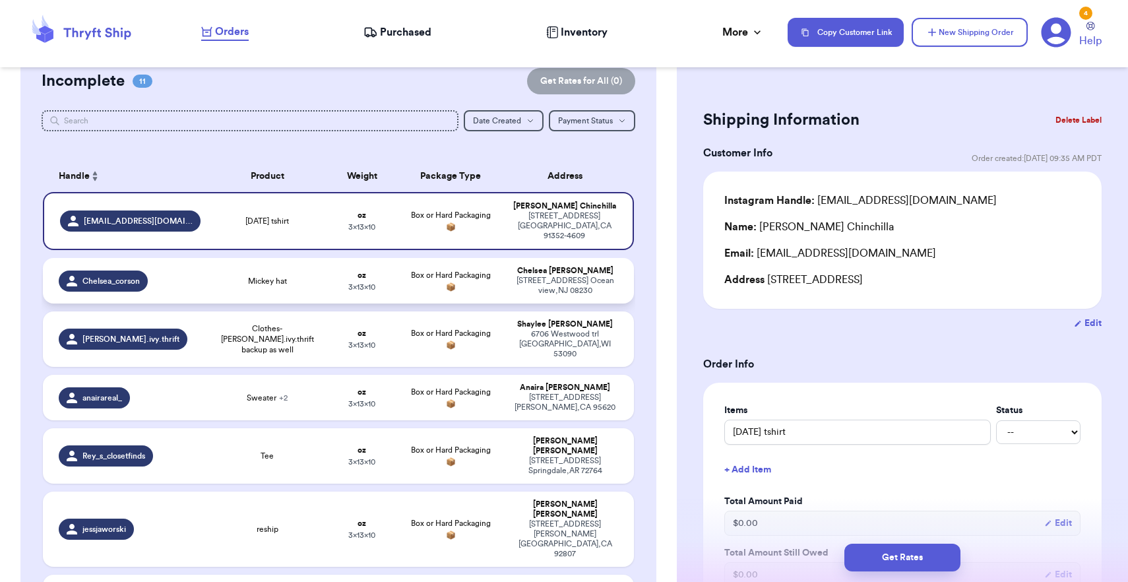
click at [461, 288] on td "Box or Hard Packaging 📦" at bounding box center [451, 280] width 106 height 45
type input "Mickey hat"
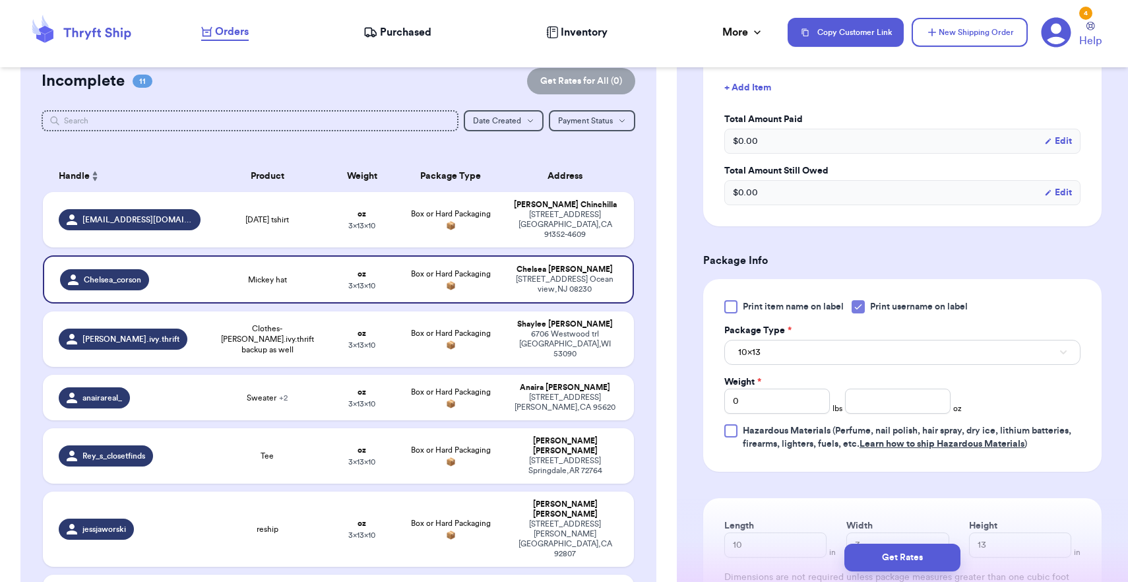
scroll to position [471, 0]
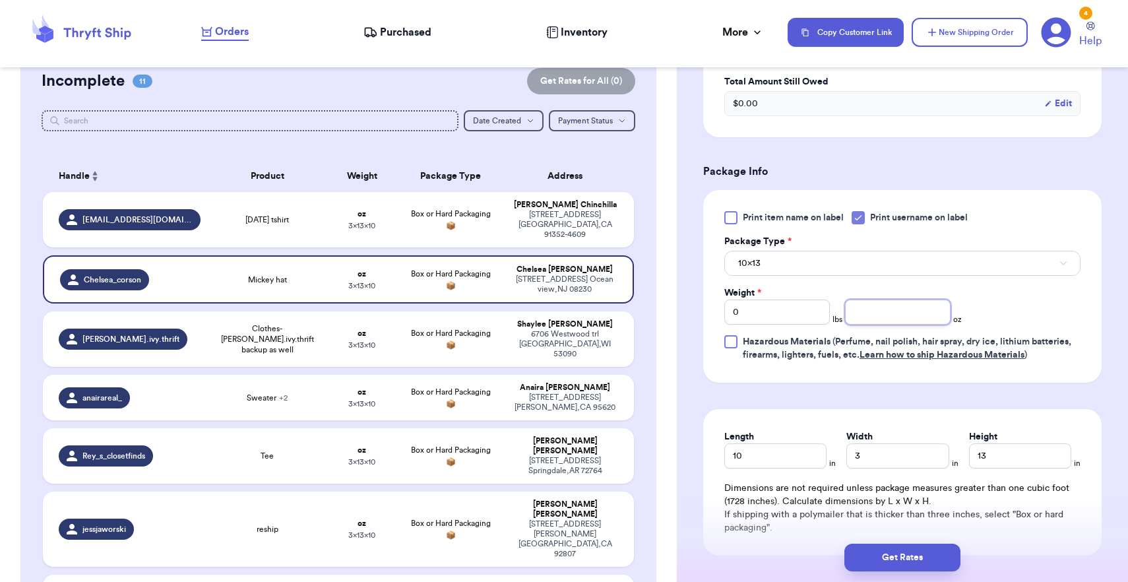
click at [903, 310] on input "number" at bounding box center [898, 311] width 106 height 25
type input "8"
drag, startPoint x: 892, startPoint y: 268, endPoint x: 891, endPoint y: 278, distance: 9.9
click at [892, 268] on button "10x13" at bounding box center [902, 263] width 356 height 25
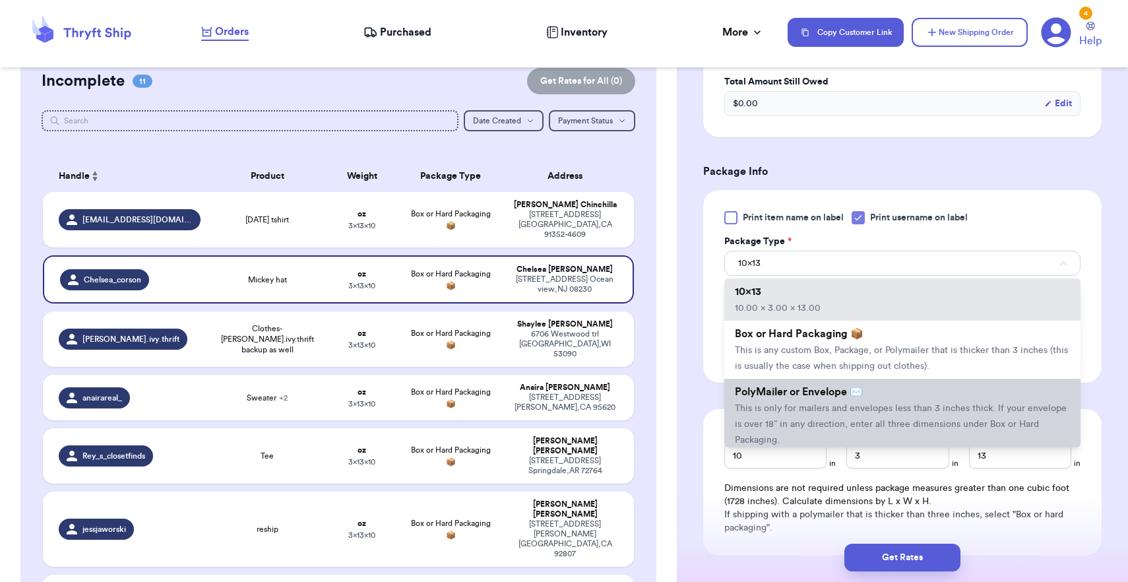
click at [847, 408] on span "This is only for mailers and envelopes less than 3 inches thick. If your envelo…" at bounding box center [901, 424] width 332 height 41
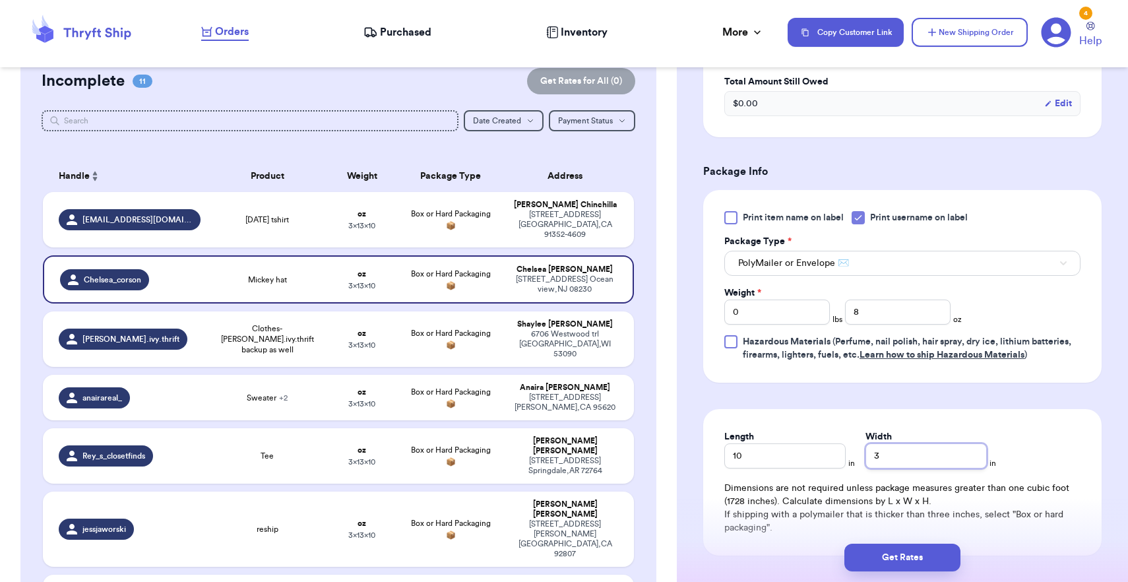
click at [884, 452] on input "3" at bounding box center [925, 455] width 121 height 25
type input "8"
click at [913, 573] on div "Get Rates" at bounding box center [902, 557] width 451 height 49
click at [913, 564] on button "Get Rates" at bounding box center [902, 557] width 116 height 28
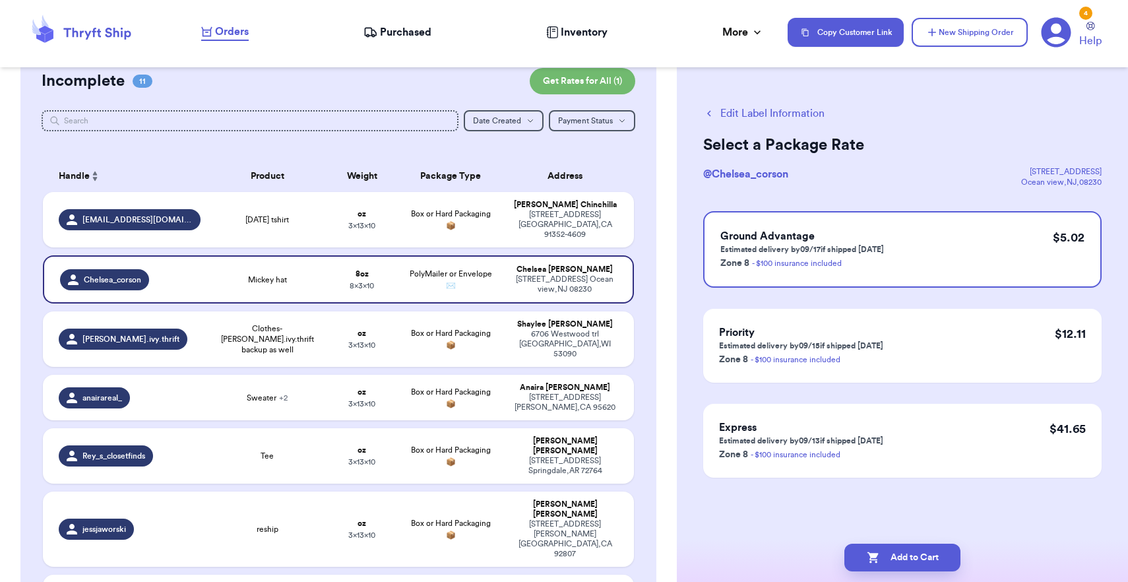
scroll to position [0, 0]
click at [913, 564] on button "Add to Cart" at bounding box center [902, 557] width 116 height 28
checkbox input "true"
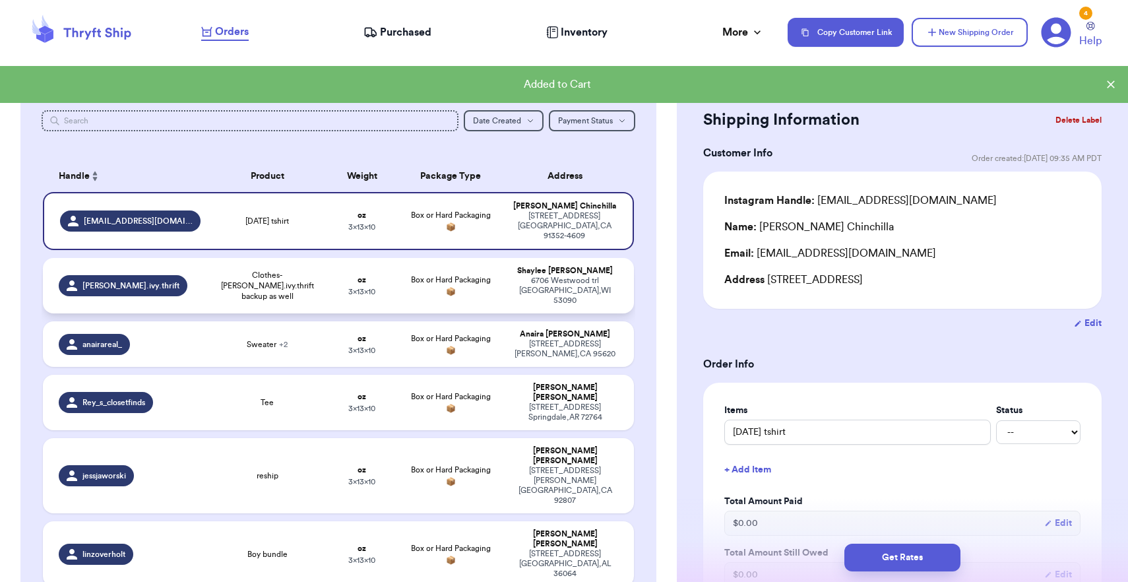
click at [592, 278] on div "[STREET_ADDRESS]" at bounding box center [565, 291] width 106 height 30
type input "Clothes- [PERSON_NAME].ivy.thrift backup as well"
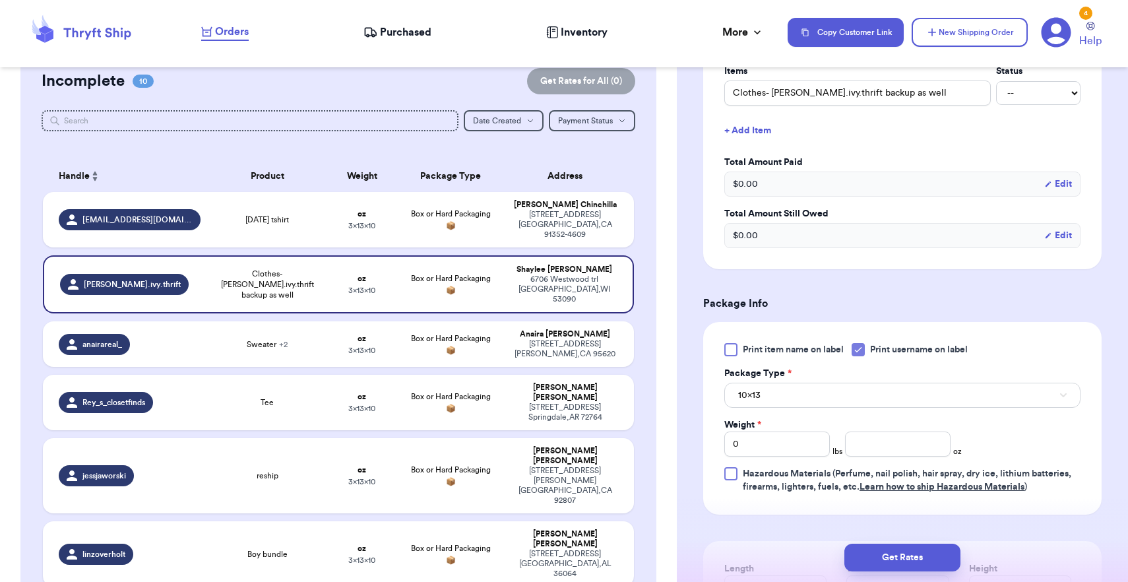
scroll to position [434, 0]
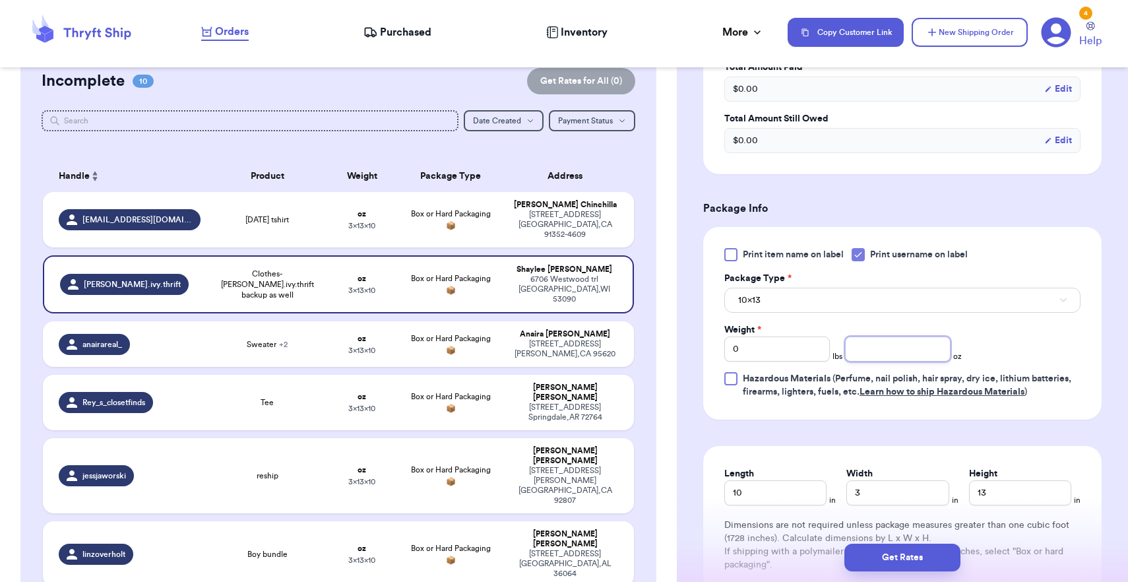
click at [897, 360] on input "number" at bounding box center [898, 348] width 106 height 25
type input "10"
click at [879, 285] on div "Package Type *" at bounding box center [902, 278] width 356 height 13
click at [879, 294] on button "10x13" at bounding box center [902, 299] width 356 height 25
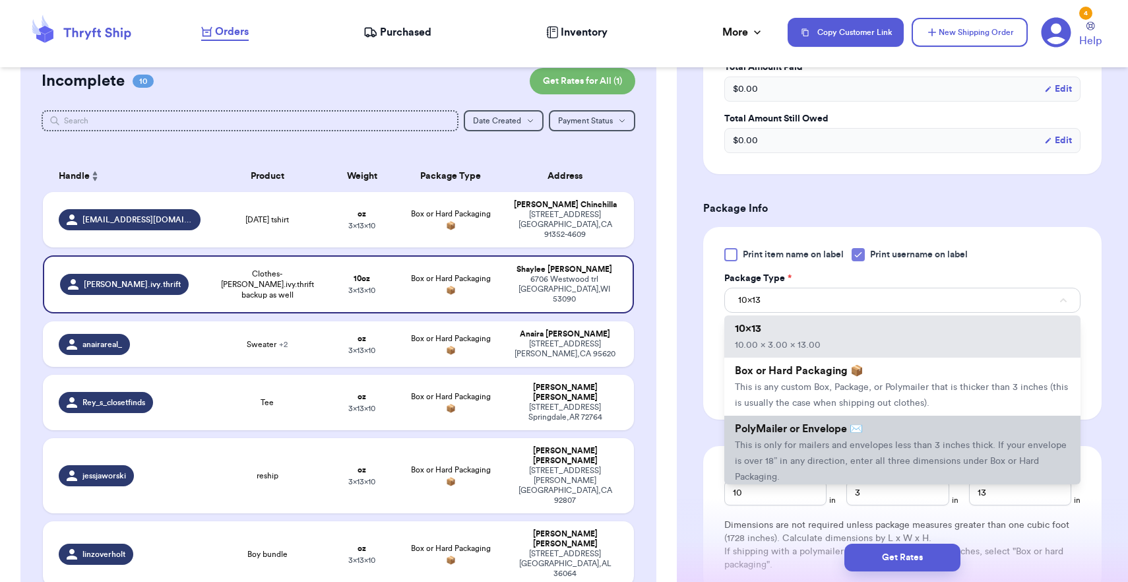
click at [856, 468] on span "This is only for mailers and envelopes less than 3 inches thick. If your envelo…" at bounding box center [901, 460] width 332 height 41
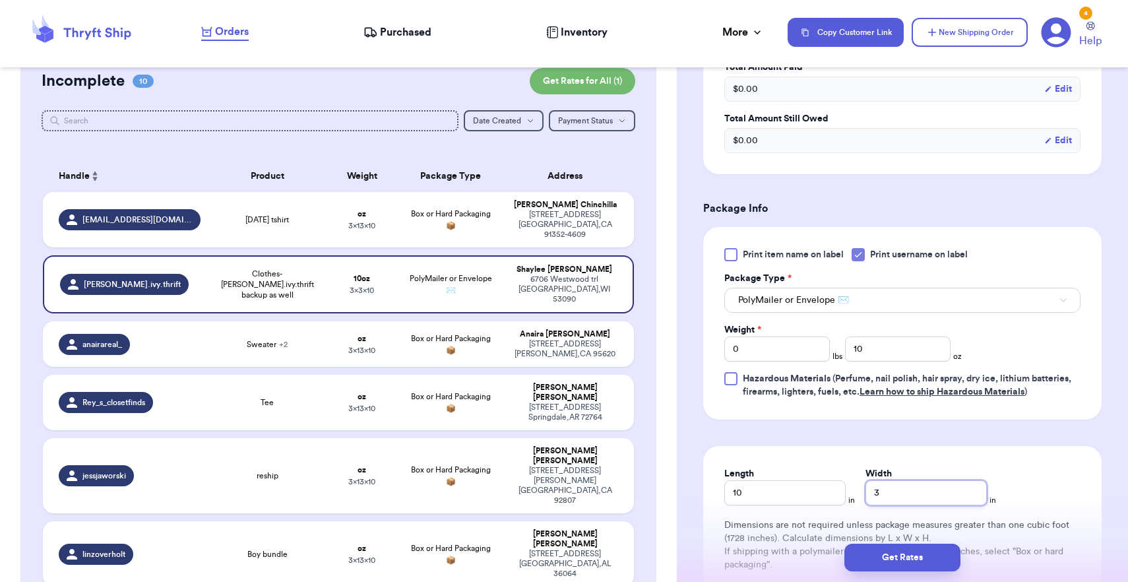
click at [868, 489] on input "3" at bounding box center [925, 492] width 121 height 25
type input "8"
click at [895, 544] on button "Get Rates" at bounding box center [902, 557] width 116 height 28
click at [896, 552] on button "submit" at bounding box center [902, 557] width 116 height 28
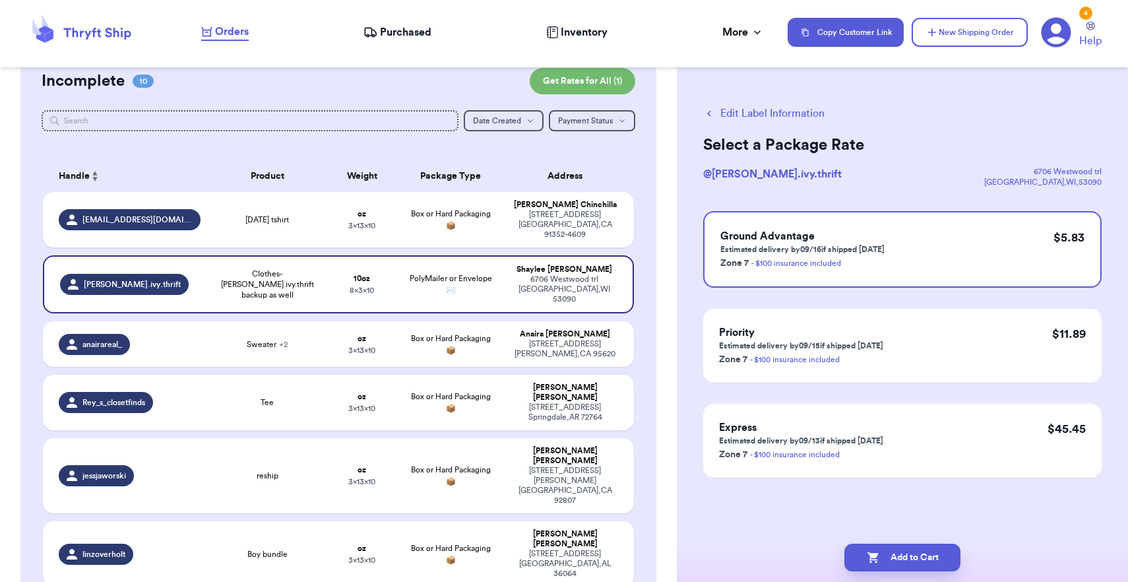
scroll to position [0, 0]
click at [887, 554] on button "Add to Cart" at bounding box center [902, 557] width 116 height 28
checkbox input "true"
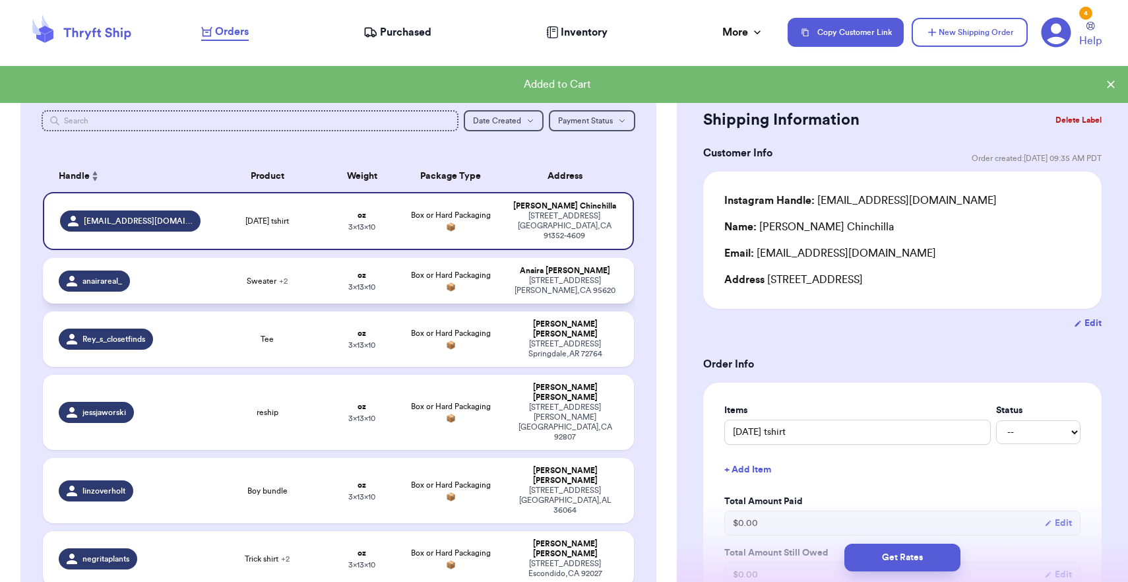
click at [576, 266] on div "[PERSON_NAME]" at bounding box center [565, 271] width 106 height 10
type input "Sweater"
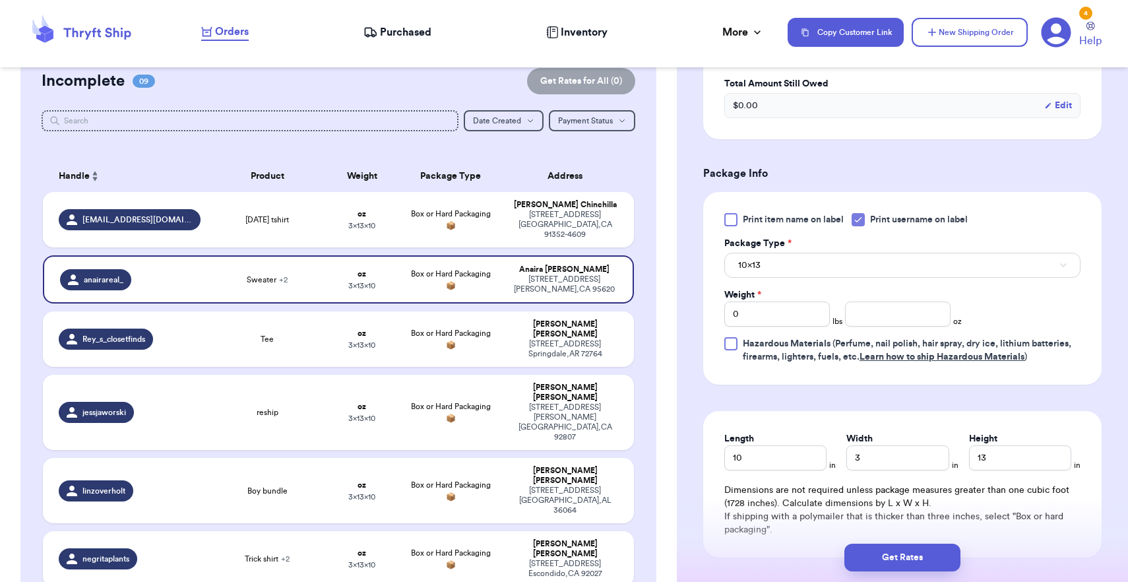
scroll to position [564, 0]
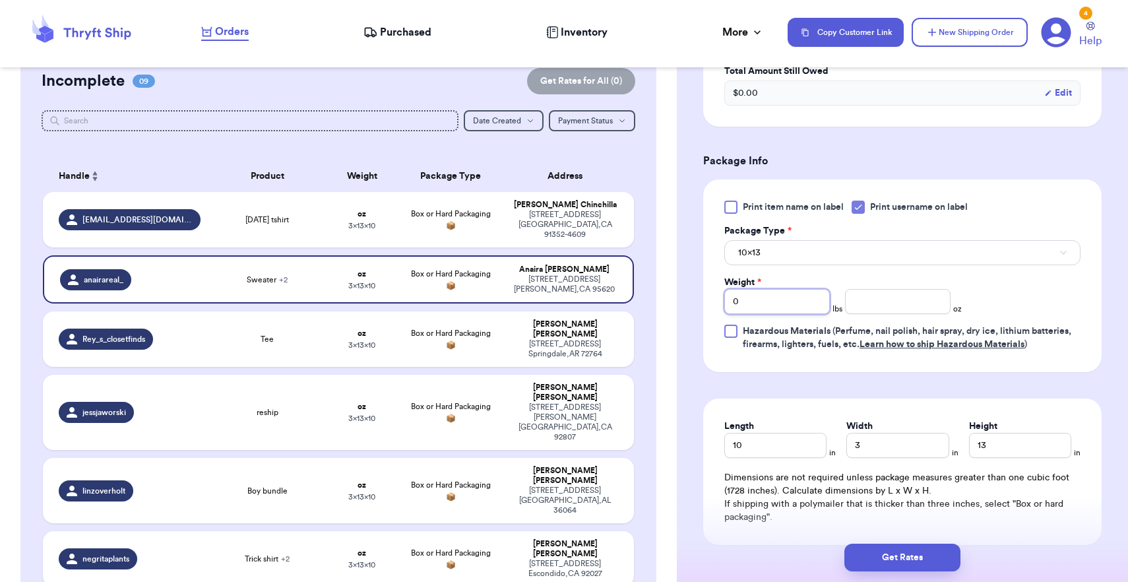
click at [791, 312] on input "0" at bounding box center [777, 301] width 106 height 25
type input "1"
click at [801, 262] on button "10x13" at bounding box center [902, 252] width 356 height 25
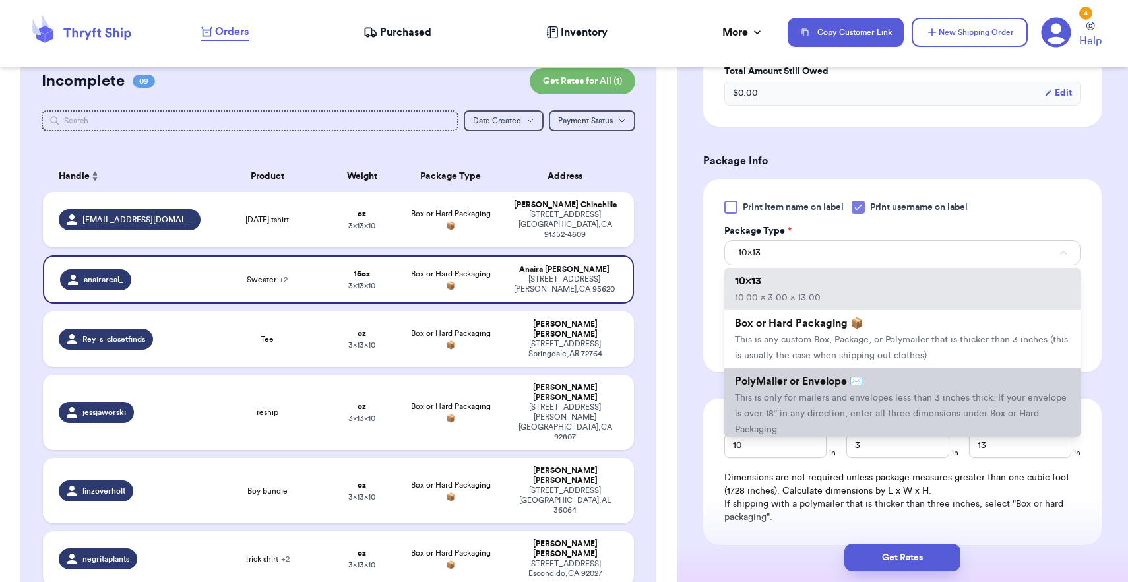
click at [797, 408] on li "PolyMailer or Envelope ✉️ This is only for mailers and envelopes less than 3 in…" at bounding box center [902, 405] width 356 height 74
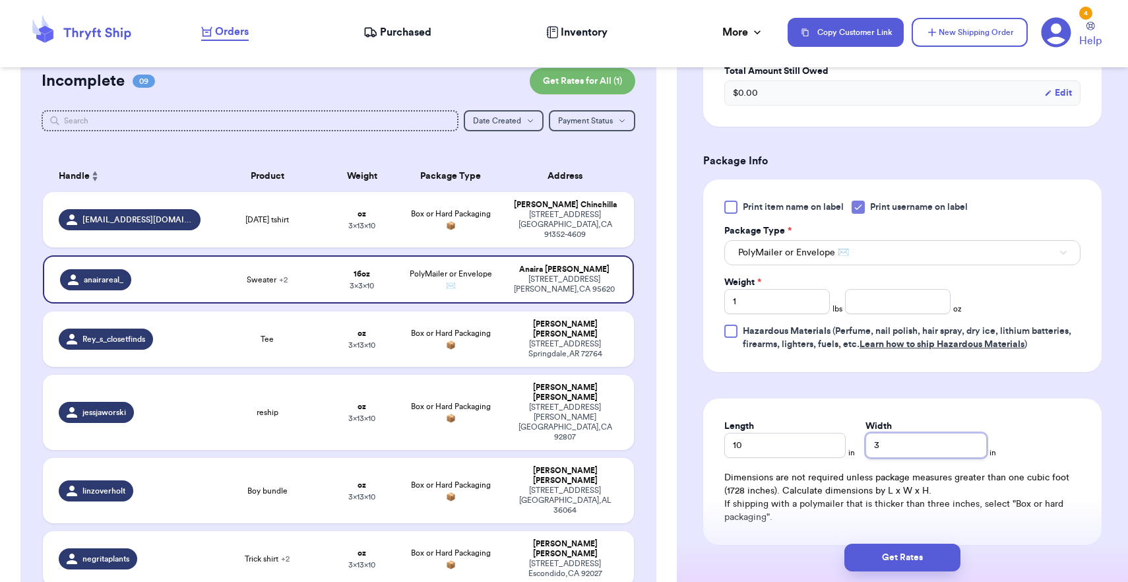
click at [870, 447] on input "3" at bounding box center [925, 445] width 121 height 25
type input "13"
click at [904, 550] on button "Get Rates" at bounding box center [902, 557] width 116 height 28
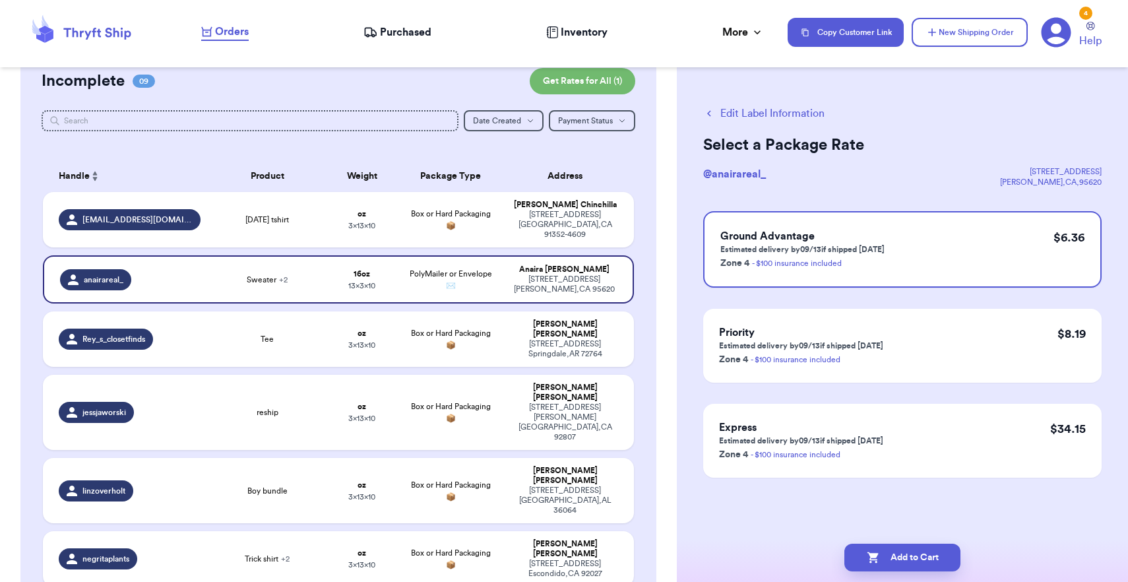
click at [904, 550] on button "Add to Cart" at bounding box center [902, 557] width 116 height 28
checkbox input "true"
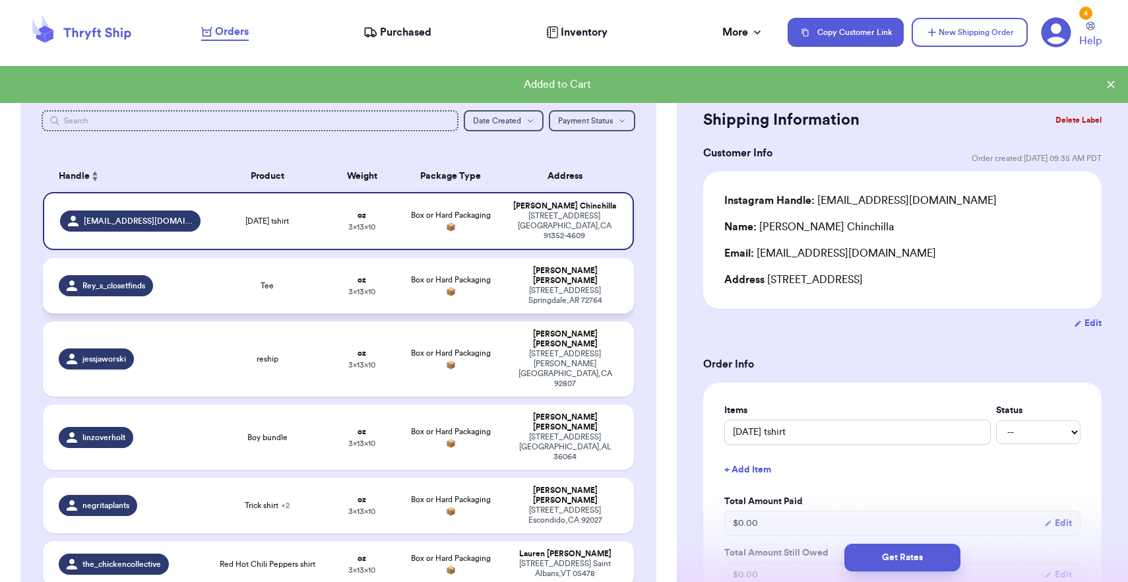
click at [460, 276] on span "Box or Hard Packaging 📦" at bounding box center [451, 286] width 80 height 20
type input "Tee"
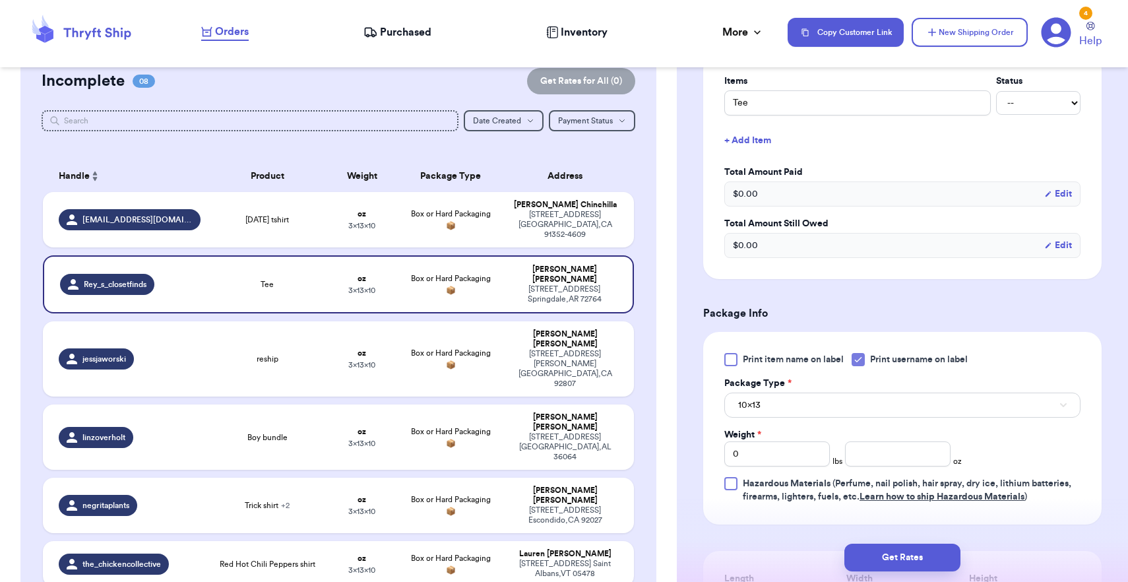
scroll to position [421, 0]
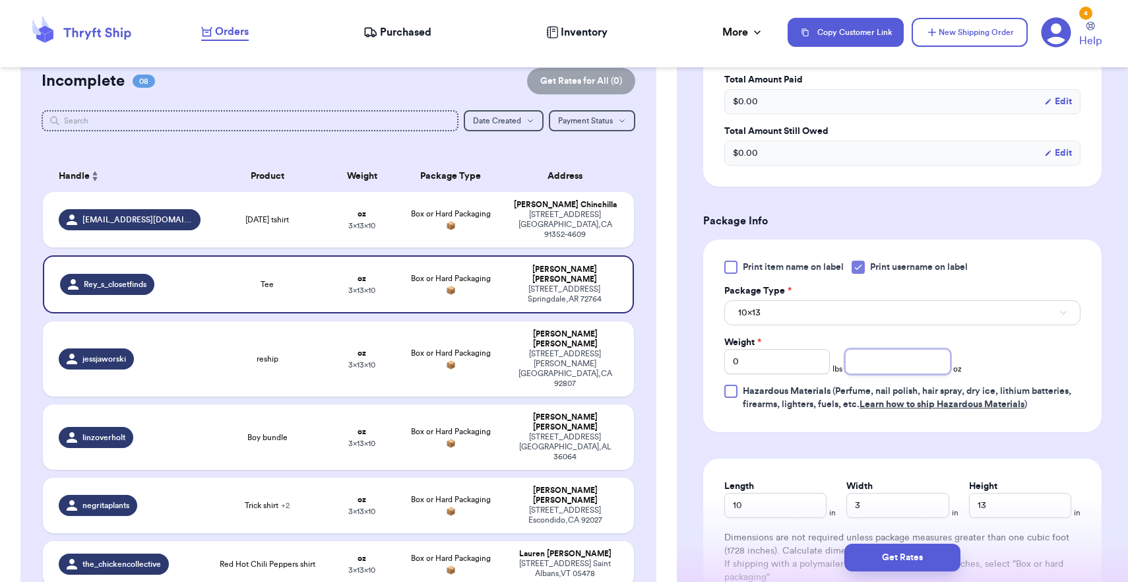
click at [889, 364] on input "number" at bounding box center [898, 361] width 106 height 25
type input "6"
click at [876, 306] on button "10x13" at bounding box center [902, 312] width 356 height 25
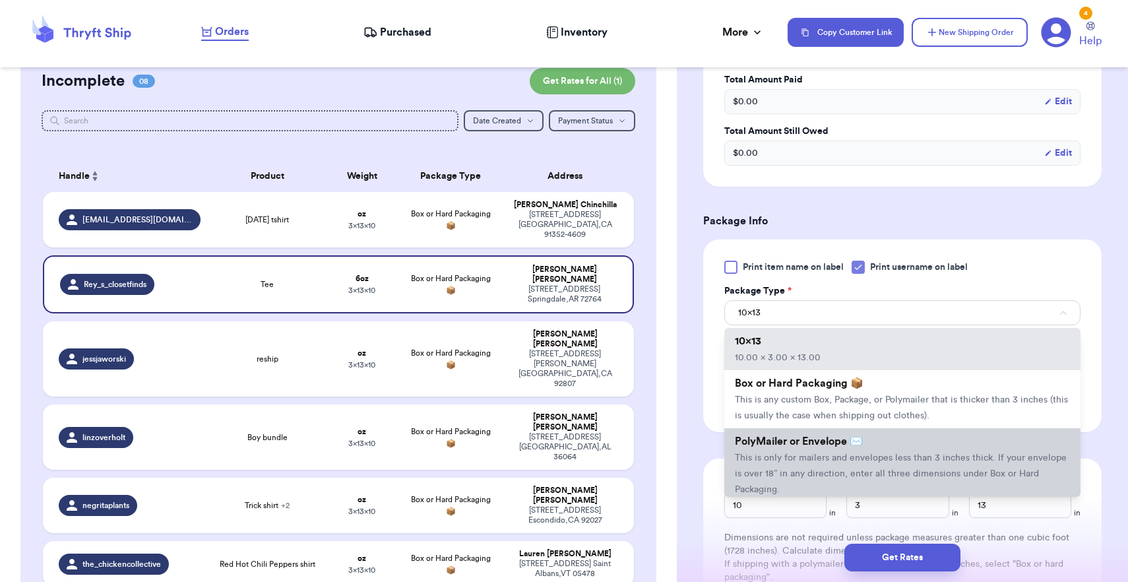
click at [862, 466] on span "This is only for mailers and envelopes less than 3 inches thick. If your envelo…" at bounding box center [901, 473] width 332 height 41
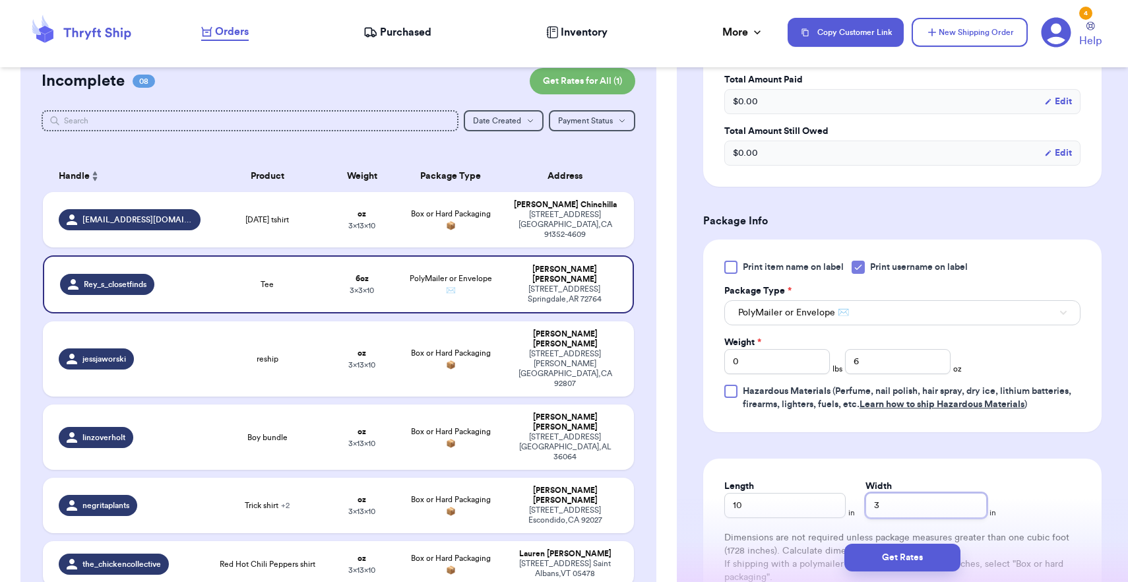
click at [889, 500] on input "3" at bounding box center [925, 505] width 121 height 25
type input "8"
click at [915, 567] on button "Get Rates" at bounding box center [902, 557] width 116 height 28
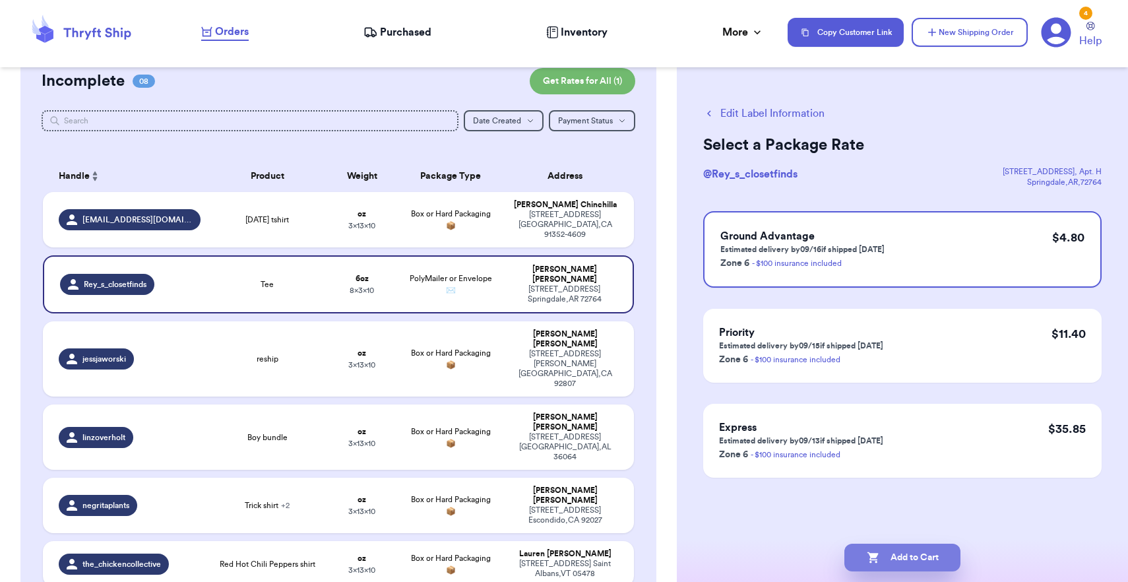
click at [905, 561] on button "Add to Cart" at bounding box center [902, 557] width 116 height 28
checkbox input "true"
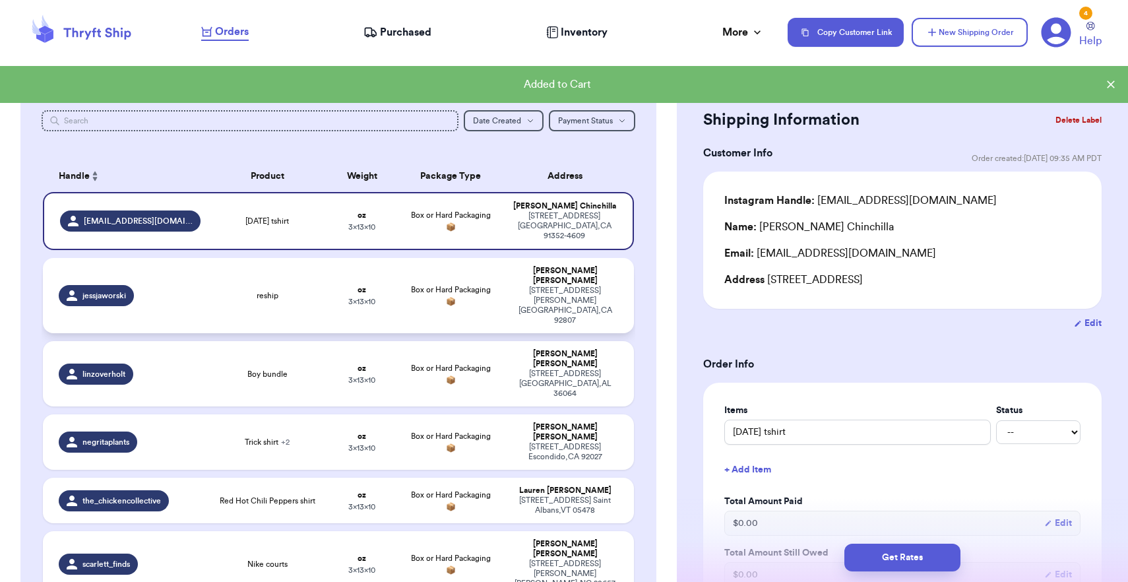
click at [604, 286] on div "[STREET_ADDRESS][PERSON_NAME]" at bounding box center [565, 306] width 106 height 40
type input "reship"
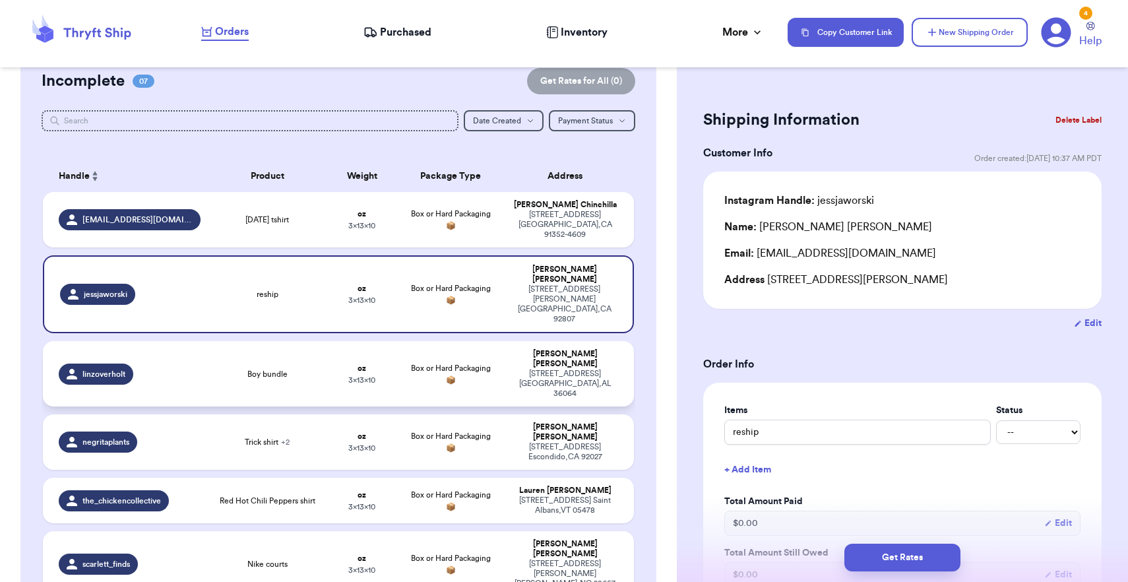
click at [611, 341] on td "[PERSON_NAME][GEOGRAPHIC_DATA][STREET_ADDRESS]" at bounding box center [569, 373] width 130 height 65
type input "Boy bundle"
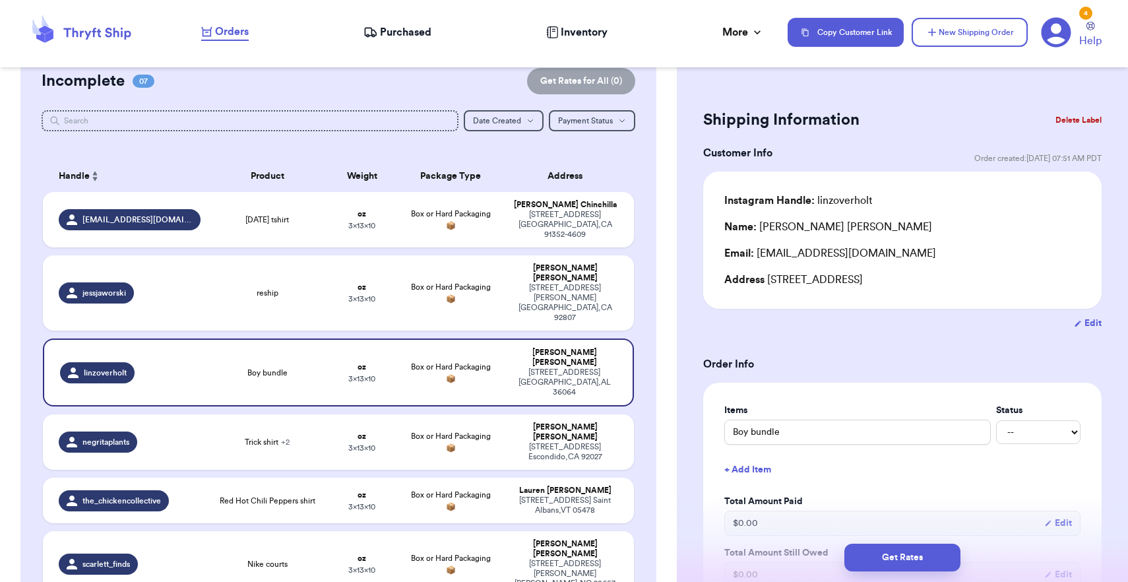
click at [1095, 119] on button "Delete Label" at bounding box center [1078, 120] width 57 height 29
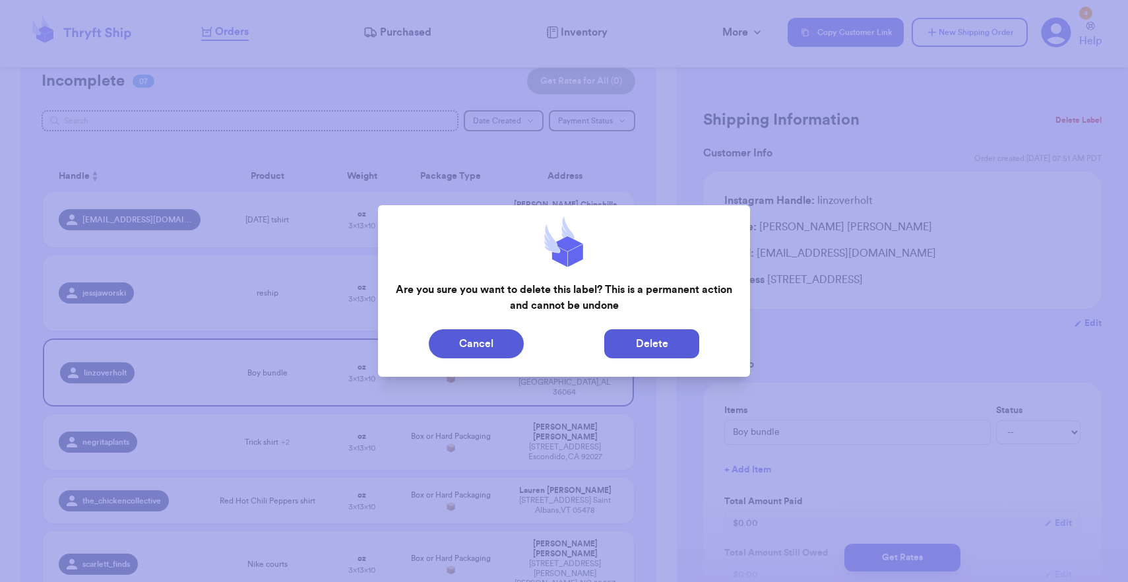
click at [656, 338] on button "Delete" at bounding box center [651, 343] width 95 height 29
type input "[DATE] tshirt"
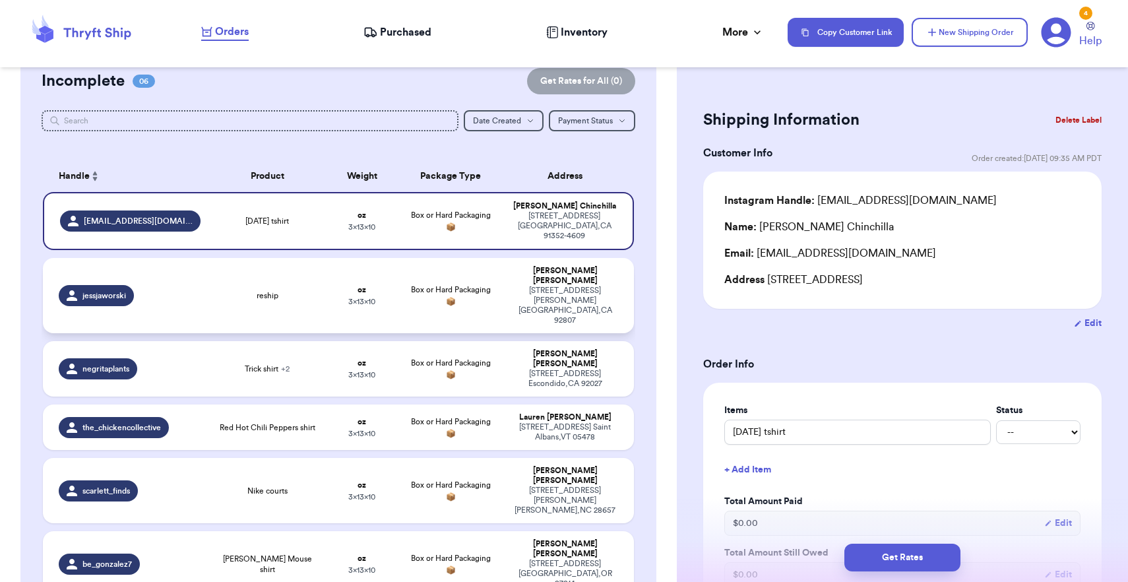
click at [582, 286] on div "[STREET_ADDRESS][PERSON_NAME]" at bounding box center [565, 306] width 106 height 40
type input "reship"
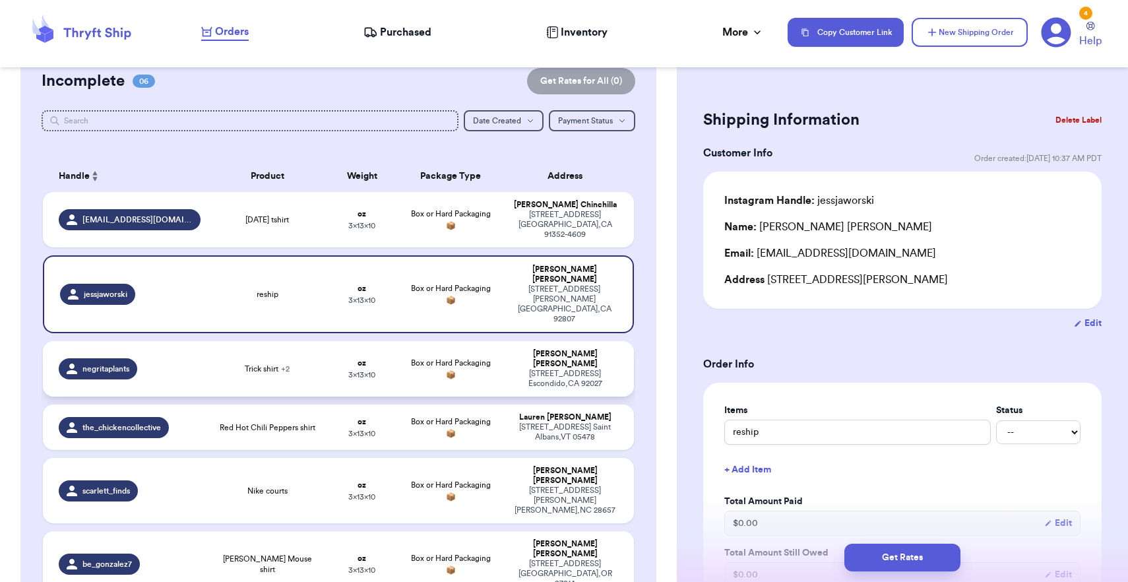
click at [586, 369] on div "[STREET_ADDRESS]" at bounding box center [565, 379] width 106 height 20
type input "Trick shirt"
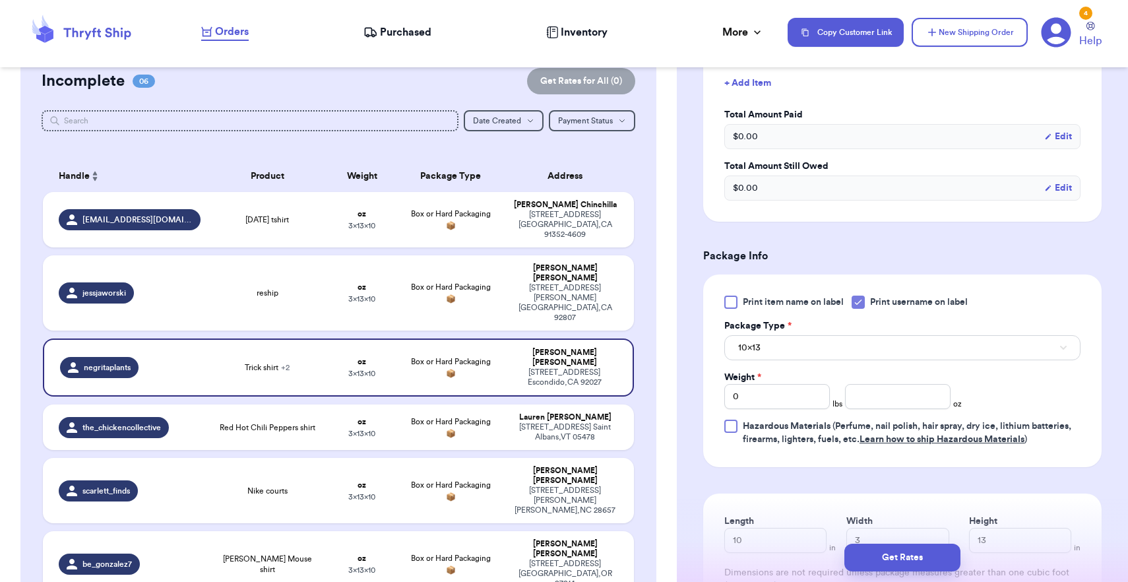
scroll to position [489, 0]
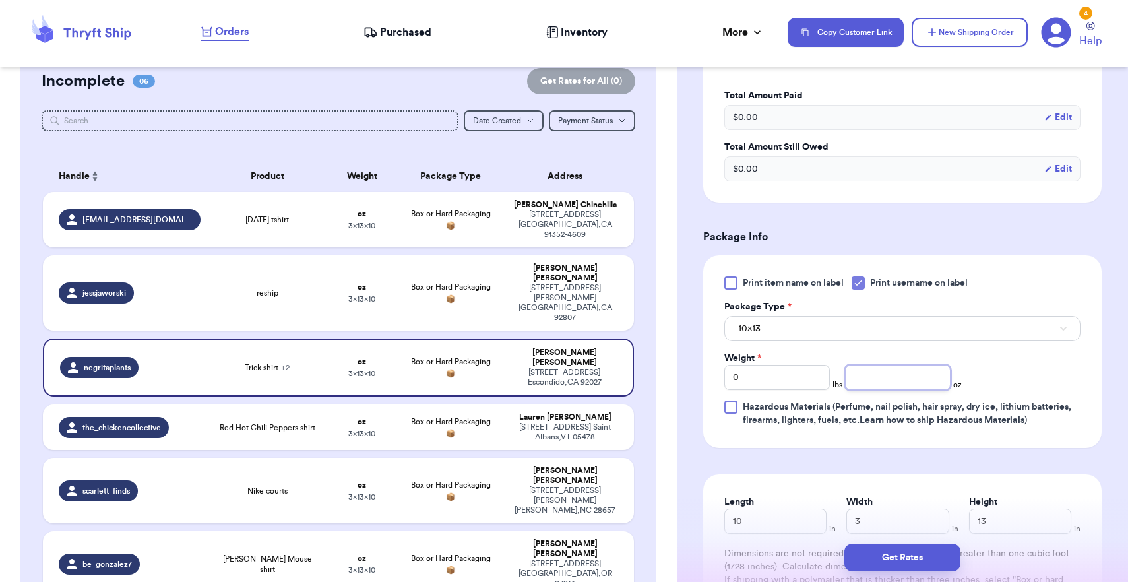
click at [860, 376] on input "number" at bounding box center [898, 377] width 106 height 25
type input "14"
click at [860, 351] on div "Print item name on label Print username on label Package Type * 10x13 Weight * …" at bounding box center [902, 351] width 356 height 150
click at [860, 339] on button "10x13" at bounding box center [902, 328] width 356 height 25
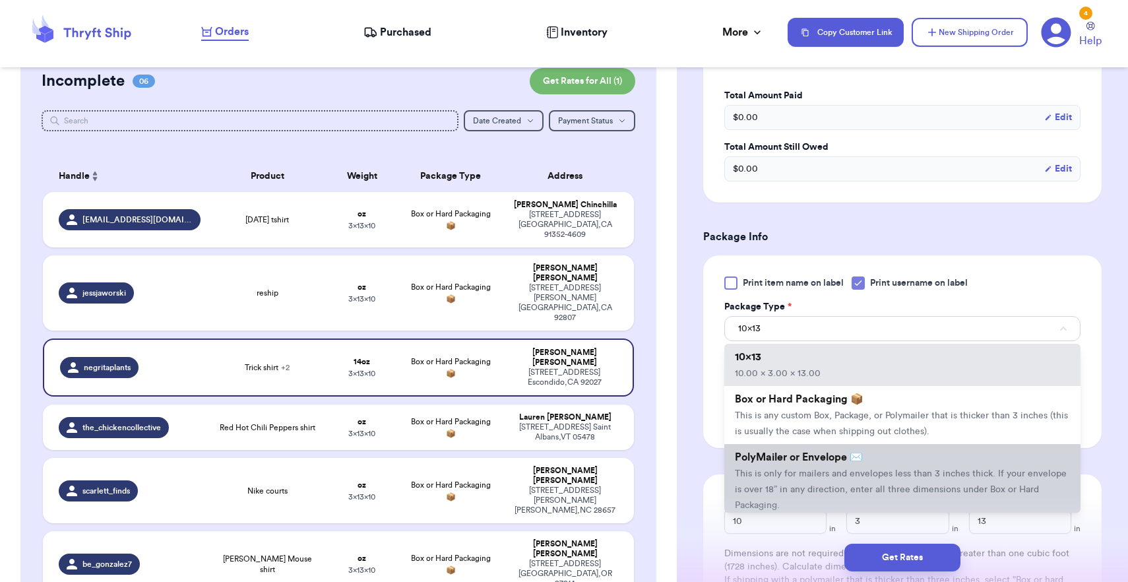
click at [791, 471] on li "PolyMailer or Envelope ✉️ This is only for mailers and envelopes less than 3 in…" at bounding box center [902, 481] width 356 height 74
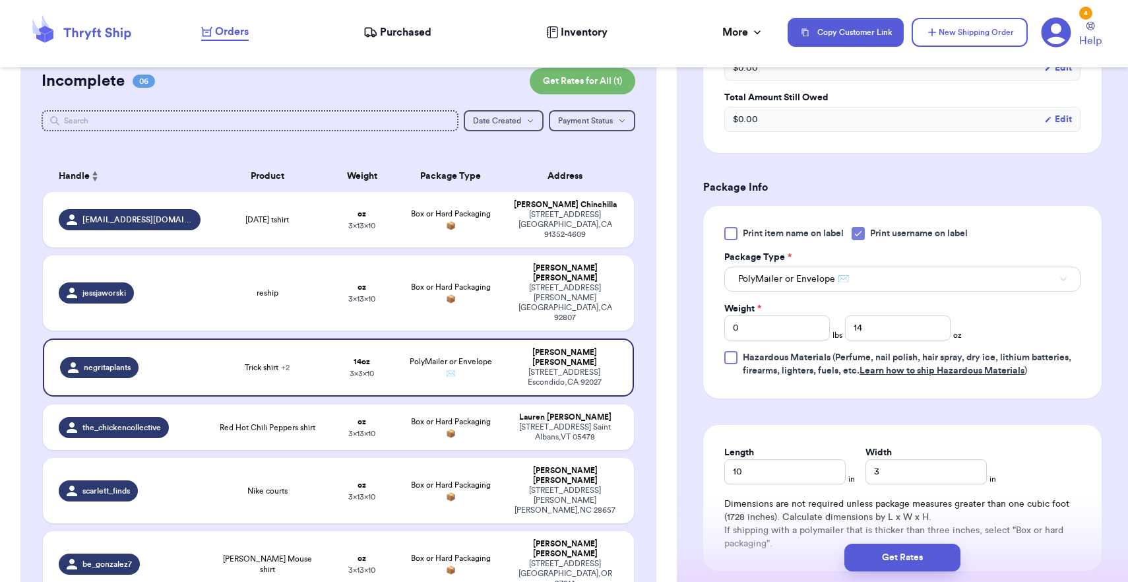
scroll to position [543, 0]
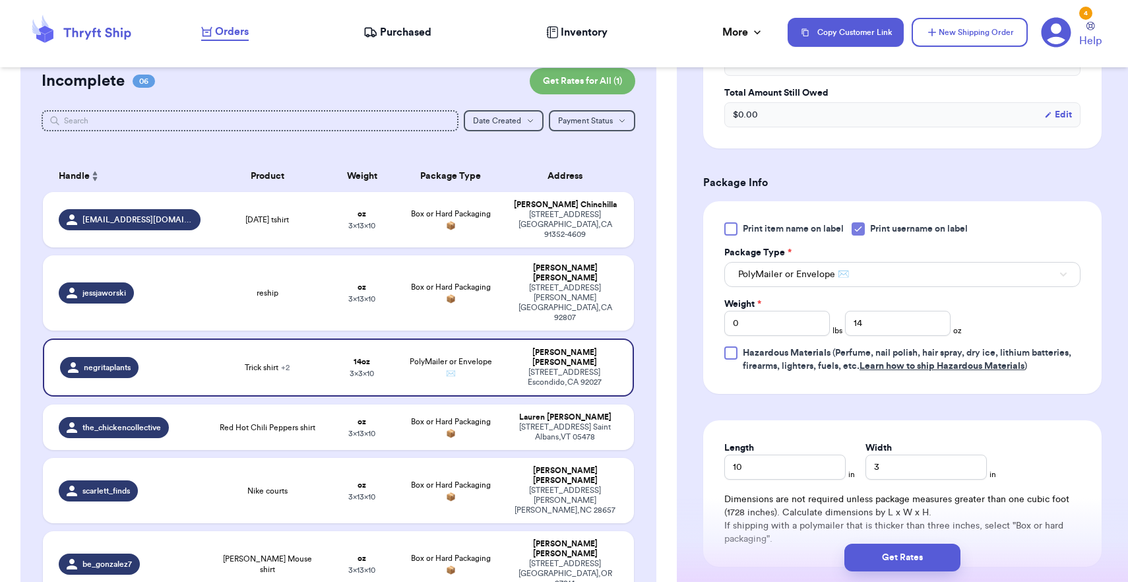
click at [859, 465] on div "Length 10 in Width 3 in" at bounding box center [902, 460] width 356 height 38
click at [865, 468] on input "3" at bounding box center [925, 466] width 121 height 25
type input "13"
click at [879, 557] on button "Get Rates" at bounding box center [902, 557] width 116 height 28
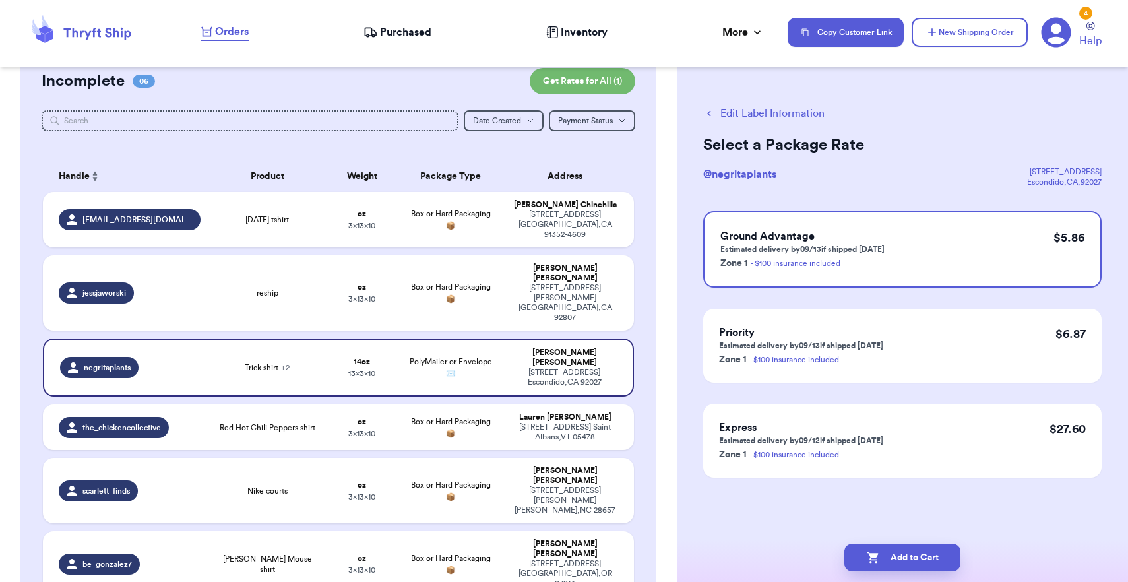
scroll to position [0, 0]
click at [892, 557] on button "Add to Cart" at bounding box center [902, 557] width 116 height 28
checkbox input "true"
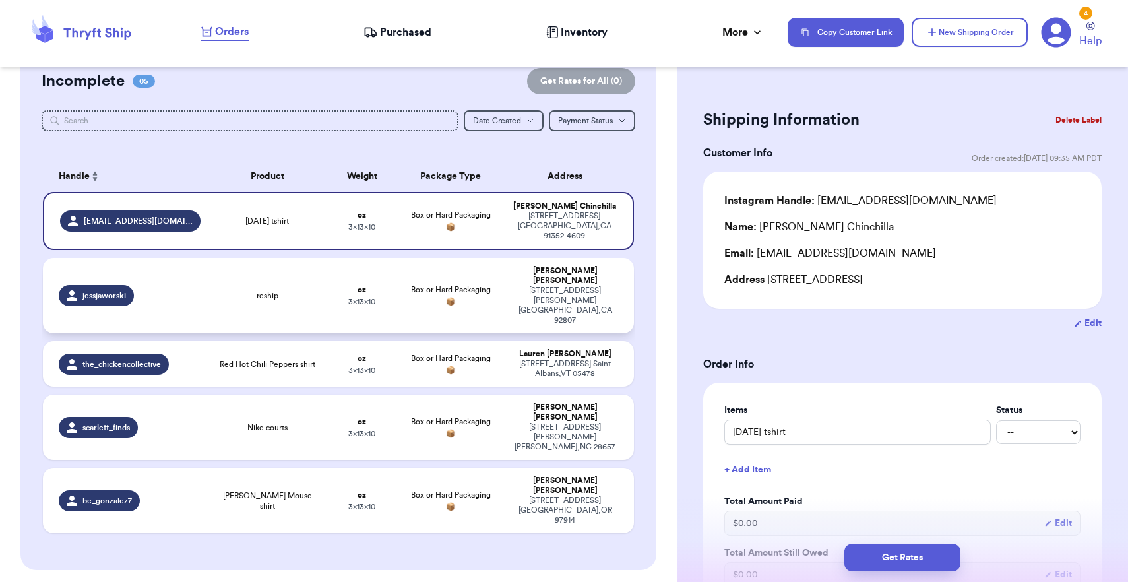
click at [528, 286] on div "[STREET_ADDRESS][PERSON_NAME]" at bounding box center [565, 306] width 106 height 40
type input "reship"
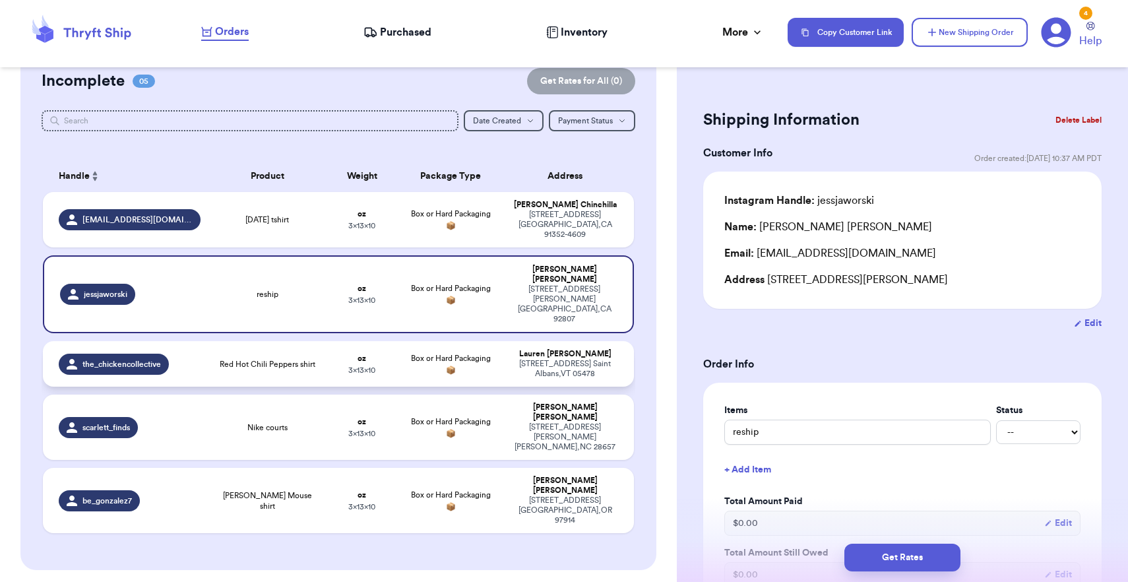
click at [532, 349] on div "[PERSON_NAME]" at bounding box center [565, 354] width 106 height 10
type input "Red Hot Chili Peppers shirt"
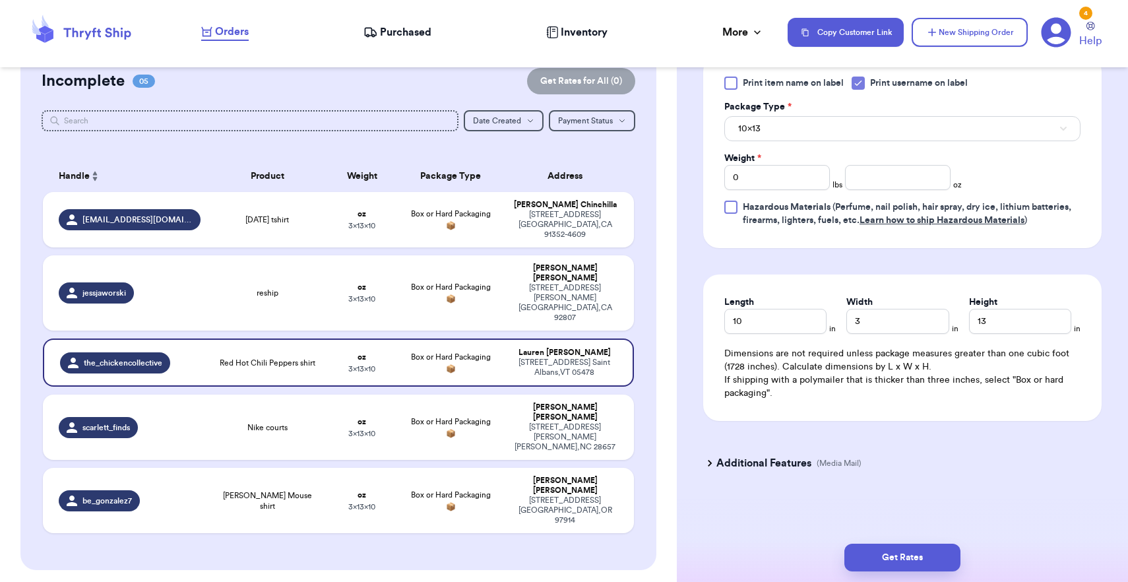
scroll to position [608, 0]
click at [921, 187] on input "number" at bounding box center [898, 177] width 106 height 25
type input "6"
click at [890, 135] on button "10x13" at bounding box center [902, 128] width 356 height 25
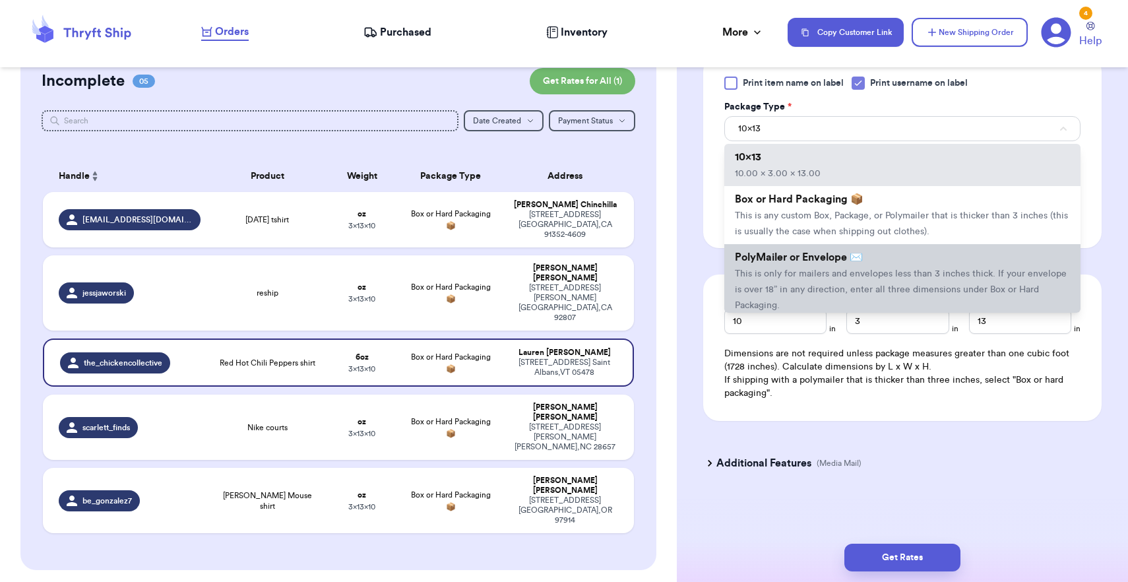
click at [868, 278] on span "This is only for mailers and envelopes less than 3 inches thick. If your envelo…" at bounding box center [901, 289] width 332 height 41
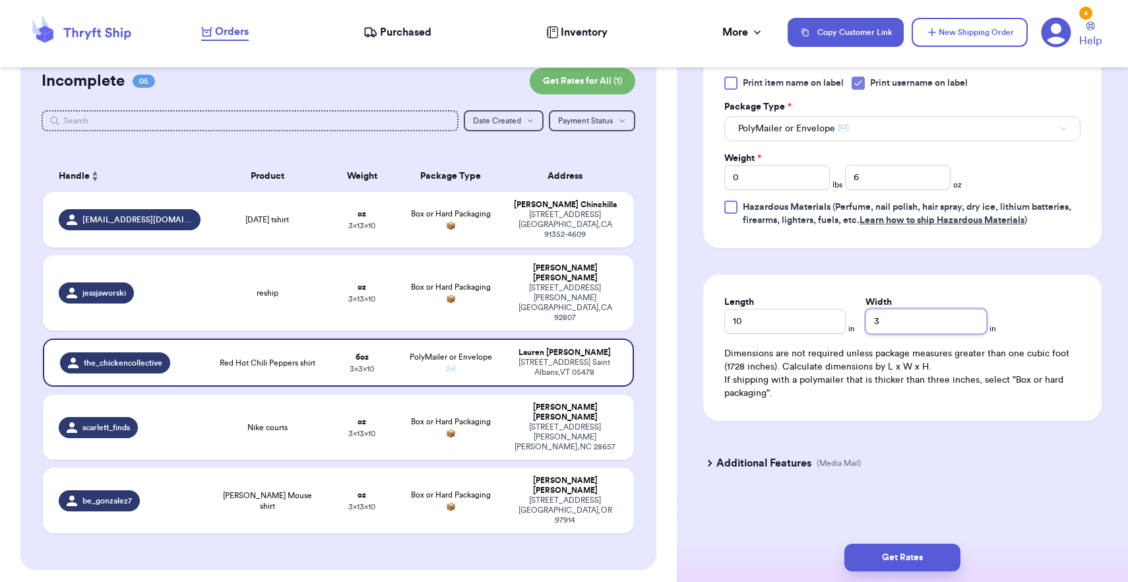
click at [902, 320] on input "3" at bounding box center [925, 321] width 121 height 25
type input "8"
click at [911, 547] on button "Get Rates" at bounding box center [902, 557] width 116 height 28
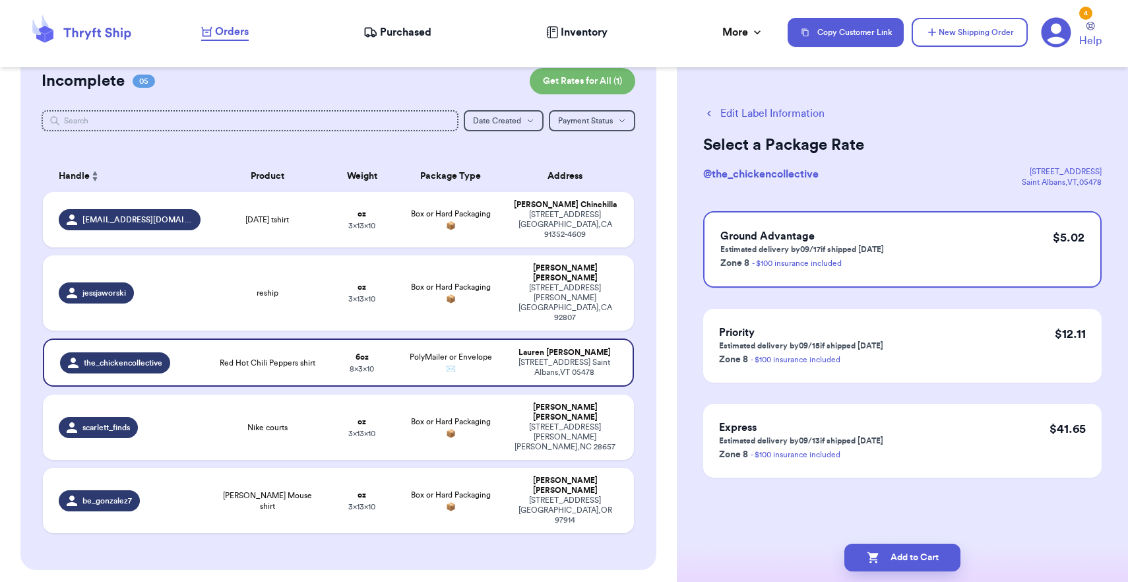
scroll to position [0, 0]
click at [911, 547] on button "Add to Cart" at bounding box center [902, 557] width 116 height 28
checkbox input "true"
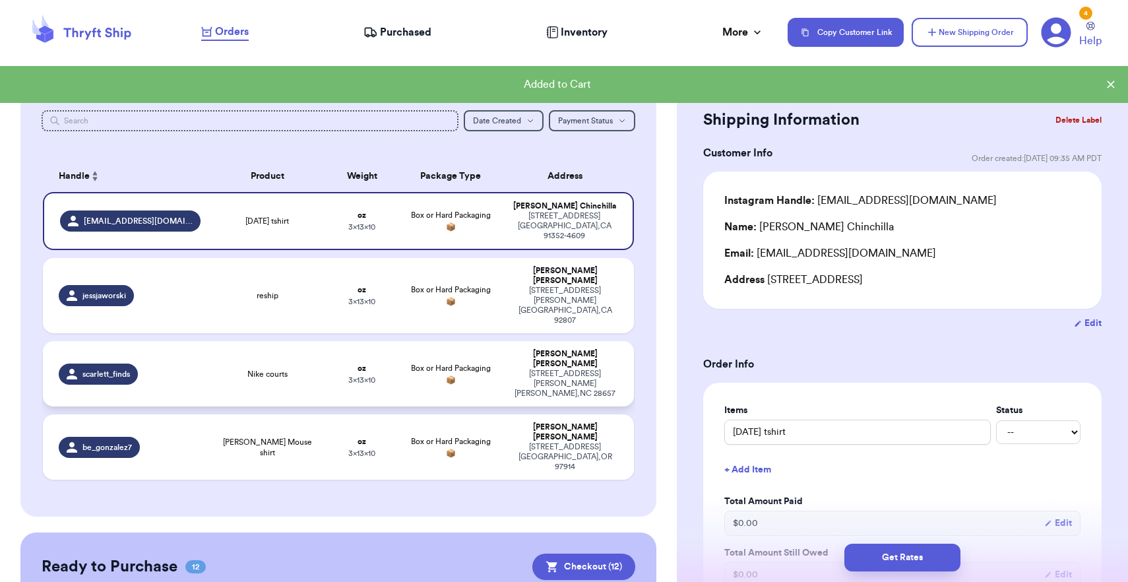
click at [584, 369] on div "[STREET_ADDRESS][PERSON_NAME][PERSON_NAME]" at bounding box center [565, 384] width 106 height 30
type input "Nike courts"
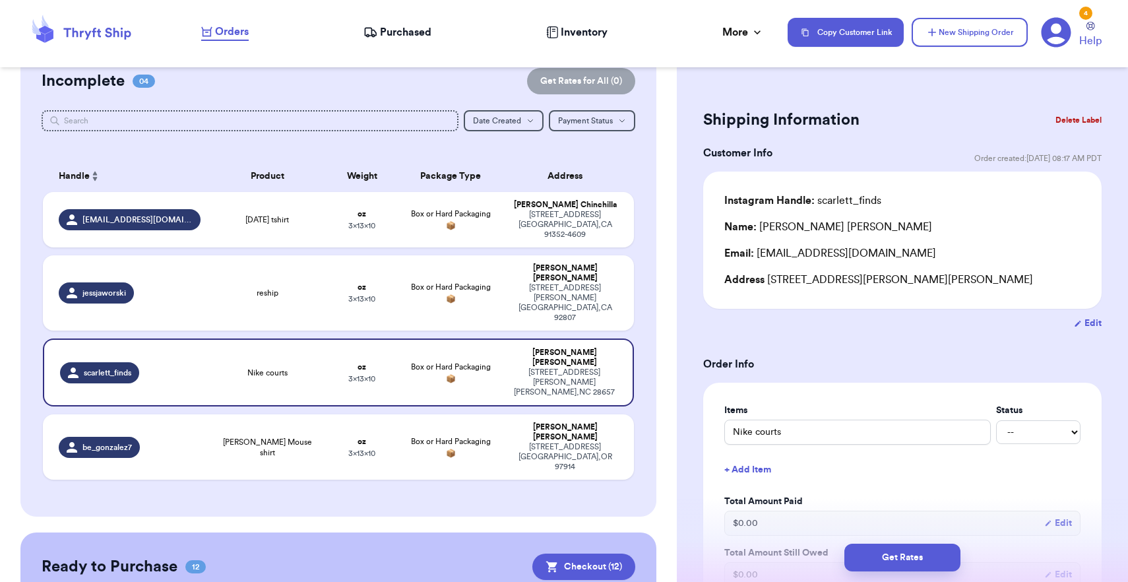
click at [1087, 124] on button "Delete Label" at bounding box center [1078, 120] width 57 height 29
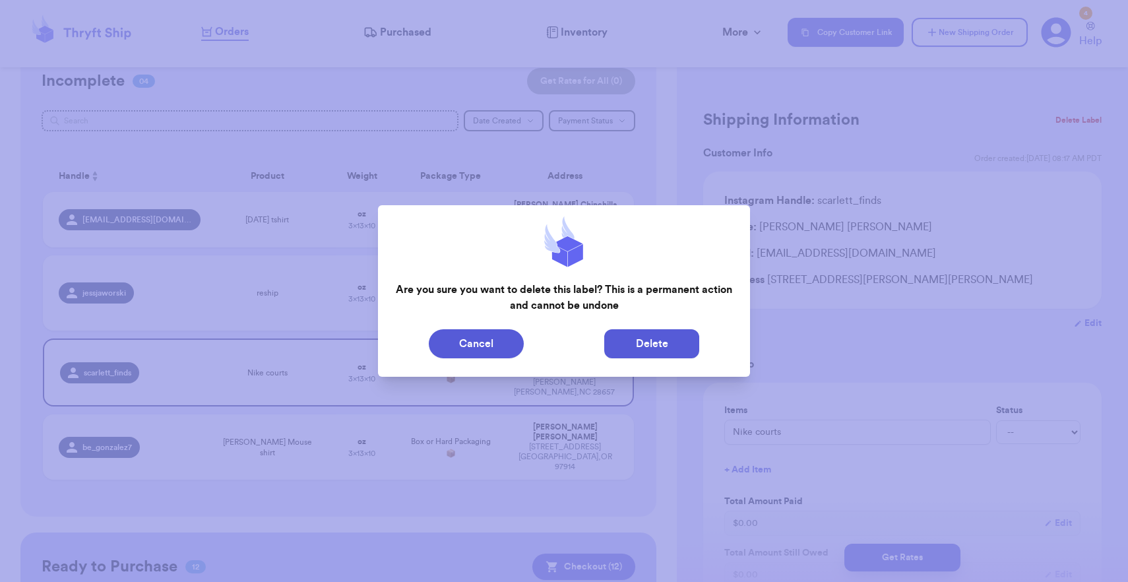
click at [633, 349] on button "Delete" at bounding box center [651, 343] width 95 height 29
type input "[DATE] tshirt"
